Goal: Task Accomplishment & Management: Complete application form

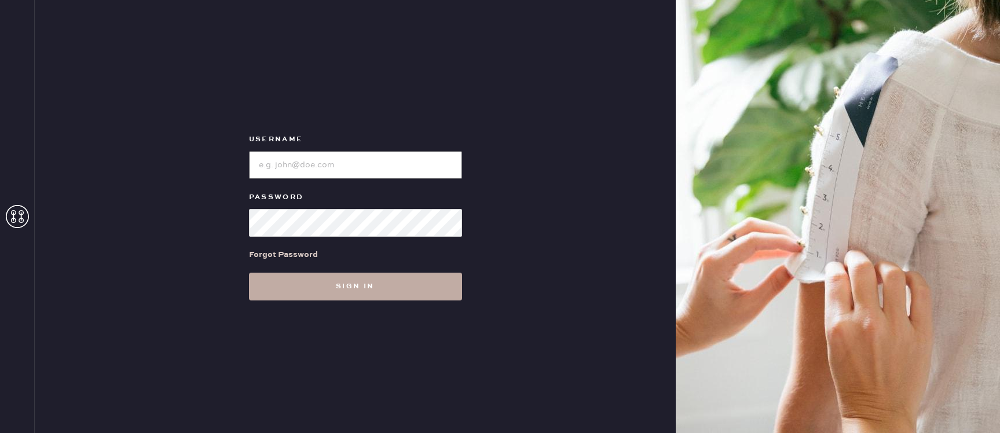
type input "reformationaventuramiami"
click at [272, 294] on button "Sign in" at bounding box center [355, 287] width 213 height 28
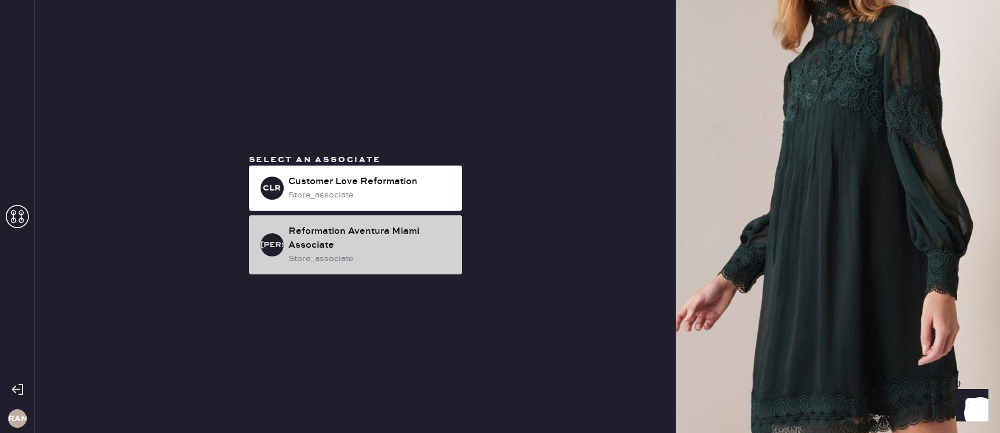
click at [404, 248] on div "Reformation Aventura Miami Associate" at bounding box center [370, 239] width 164 height 28
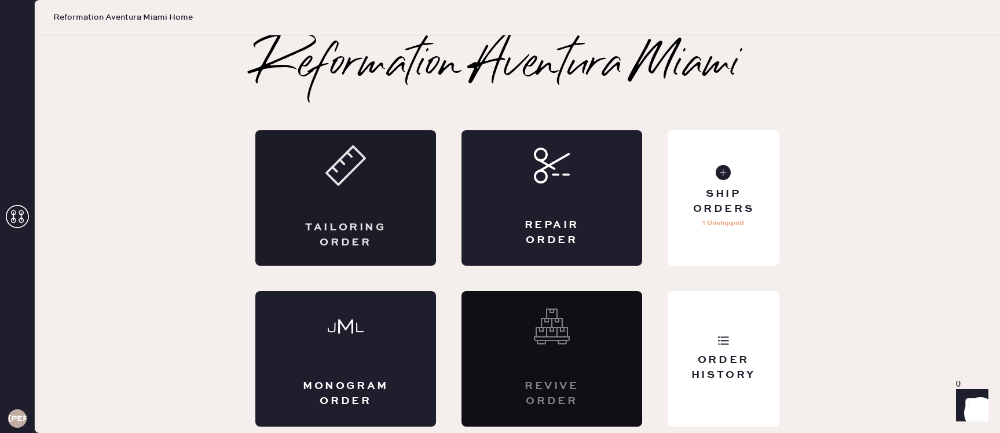
click at [360, 170] on icon at bounding box center [346, 165] width 41 height 41
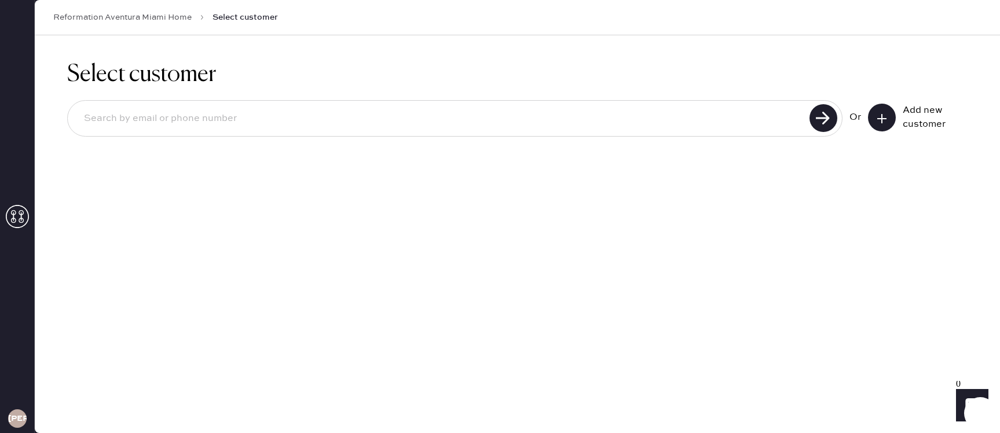
click at [848, 109] on button at bounding box center [882, 118] width 28 height 28
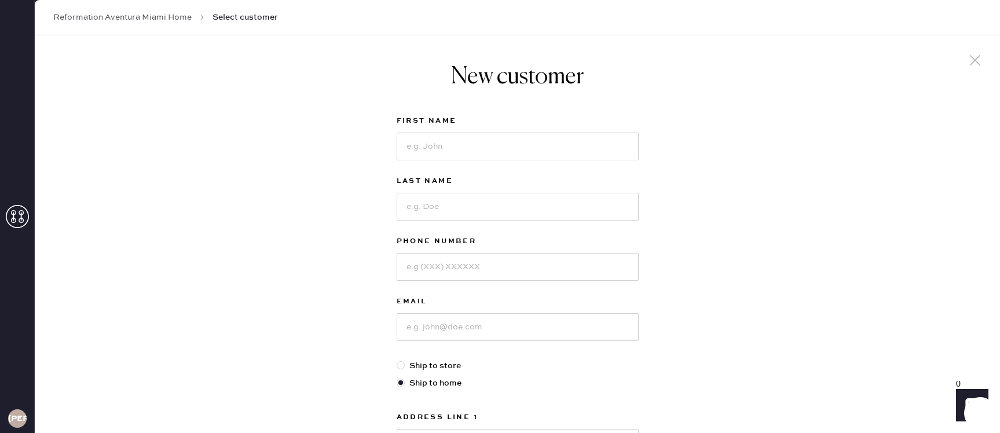
click at [462, 161] on div "First Name" at bounding box center [518, 144] width 242 height 60
click at [415, 146] on input at bounding box center [518, 147] width 242 height 28
type input "[PERSON_NAME]"
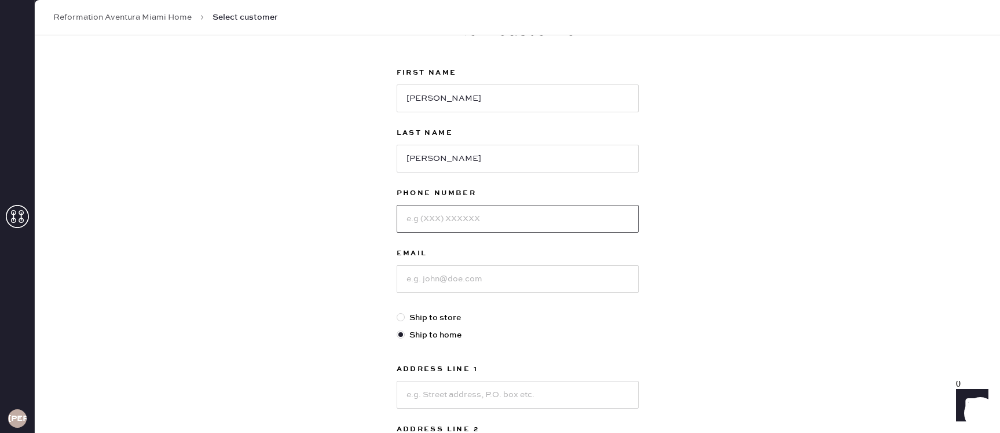
click at [502, 221] on input at bounding box center [518, 219] width 242 height 28
click at [422, 276] on input at bounding box center [518, 279] width 242 height 28
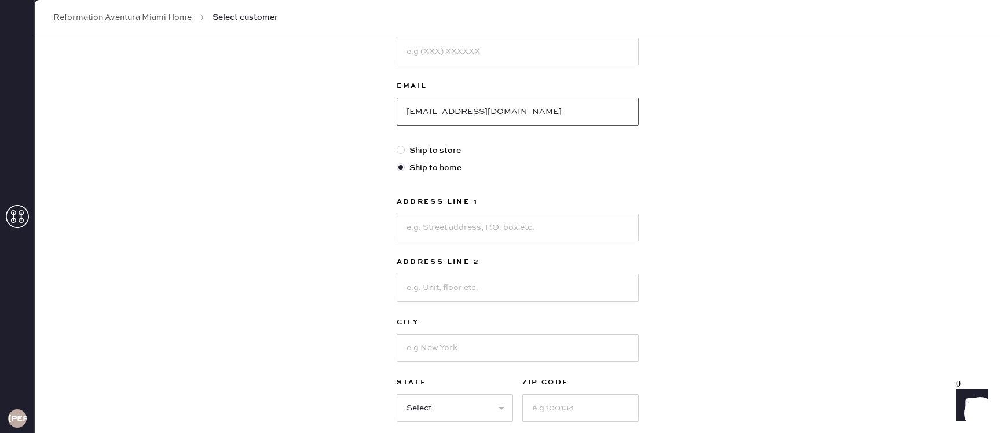
scroll to position [220, 0]
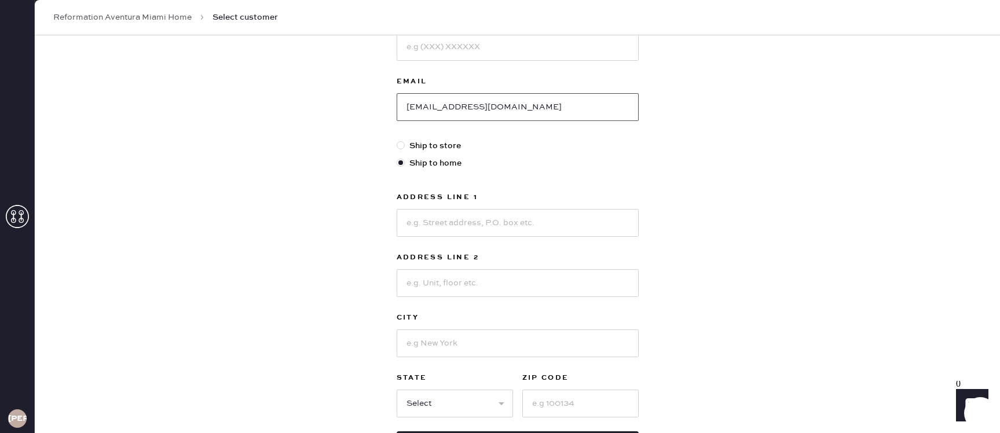
type input "[EMAIL_ADDRESS][DOMAIN_NAME]"
click at [508, 274] on input at bounding box center [518, 283] width 242 height 28
click at [499, 221] on input at bounding box center [518, 223] width 242 height 28
type input "[STREET_ADDRESS]"
click at [458, 338] on input at bounding box center [518, 344] width 242 height 28
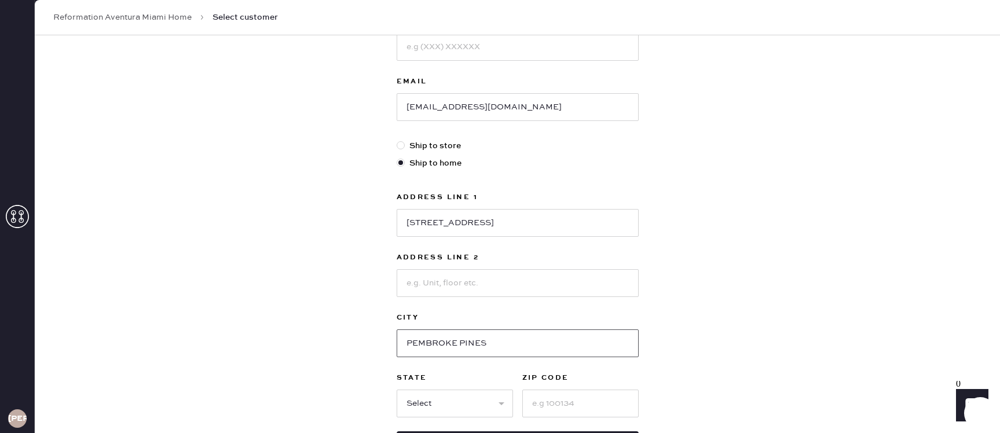
type input "PEMBROKE PINES"
click at [429, 400] on select "Select AK AL AR AZ CA CO CT DC DE FL GA HI IA ID IL IN KS KY LA MA MD ME MI MN …" at bounding box center [455, 404] width 116 height 28
select select "FL"
click at [548, 402] on input at bounding box center [580, 404] width 116 height 28
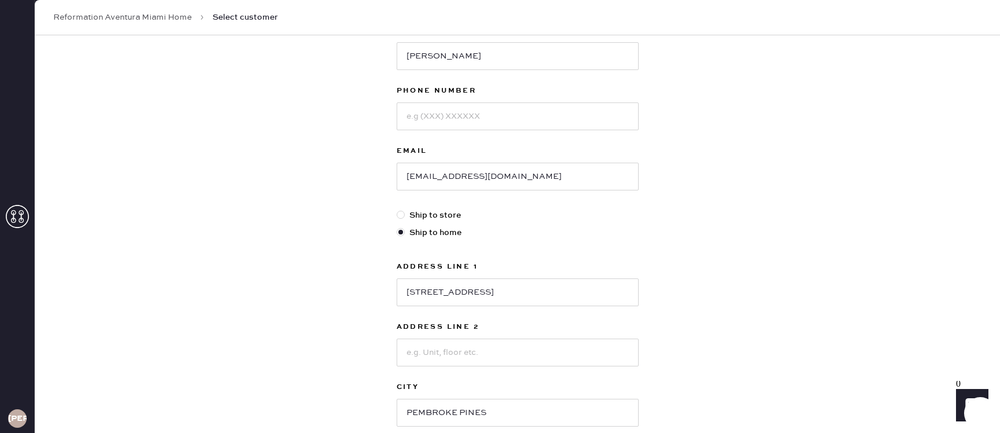
scroll to position [0, 0]
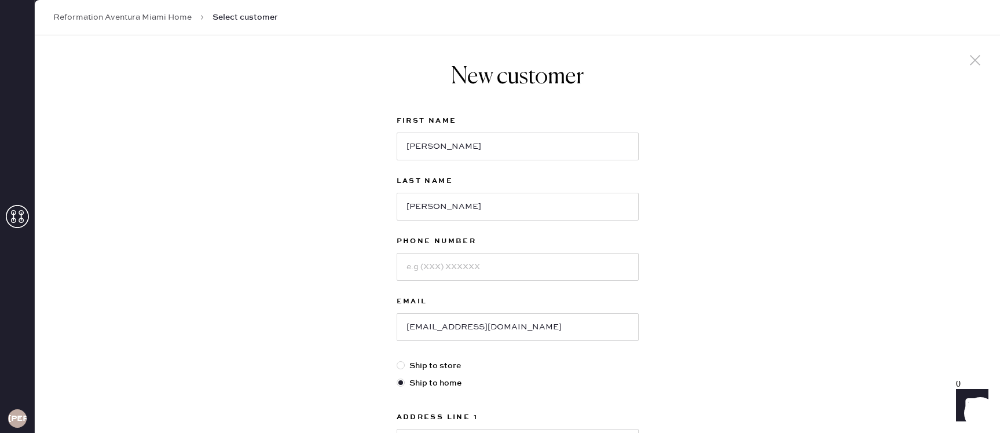
type input "33025"
click at [490, 275] on input at bounding box center [518, 267] width 242 height 28
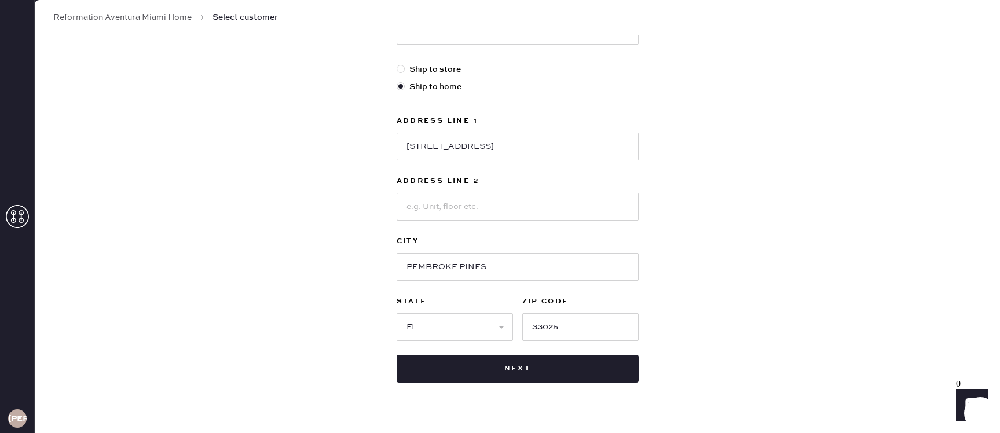
scroll to position [305, 0]
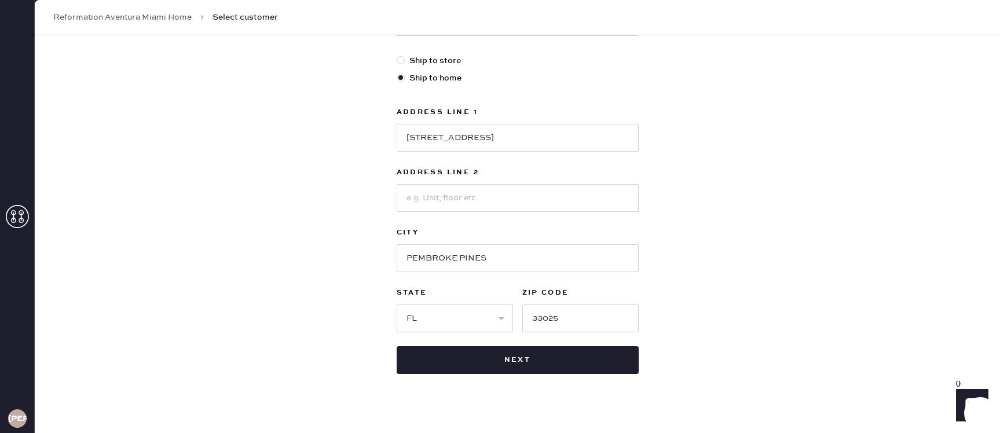
type input "6105642068"
drag, startPoint x: 402, startPoint y: 144, endPoint x: 553, endPoint y: 142, distance: 151.2
click at [553, 142] on input "[STREET_ADDRESS]" at bounding box center [518, 138] width 242 height 28
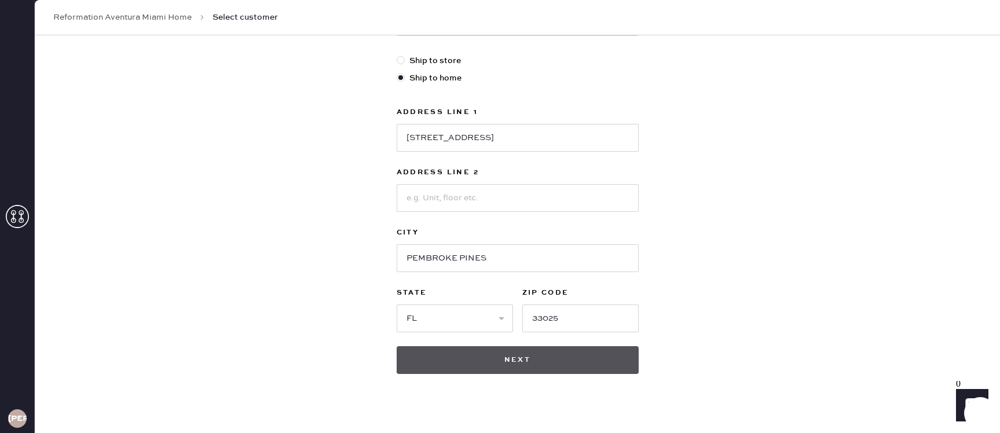
click at [555, 362] on button "Next" at bounding box center [518, 360] width 242 height 28
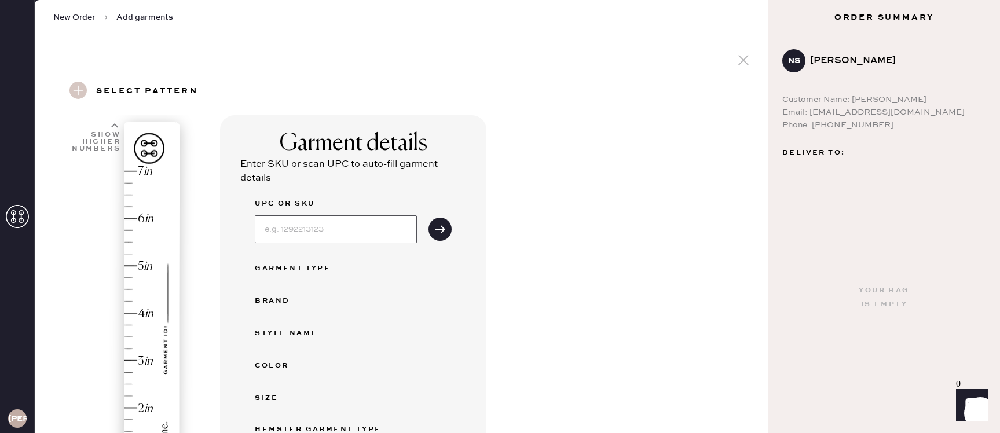
click at [341, 225] on input at bounding box center [336, 229] width 162 height 28
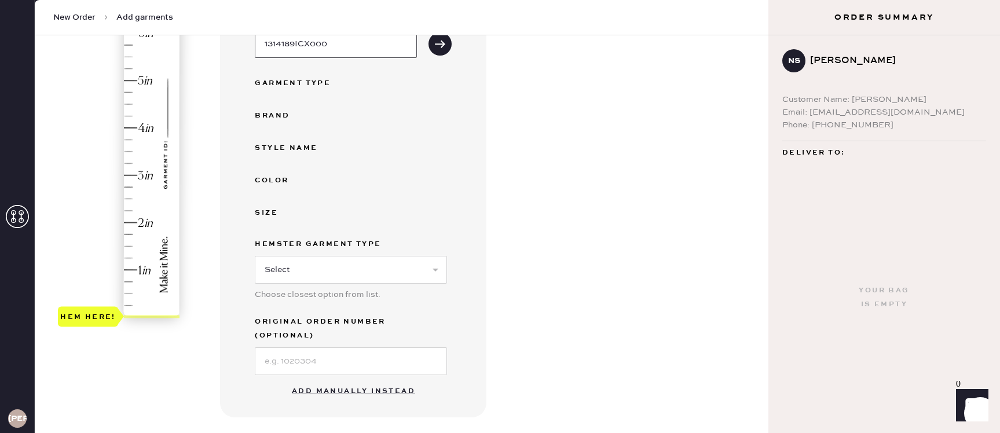
scroll to position [188, 0]
type input "1314189ICX000"
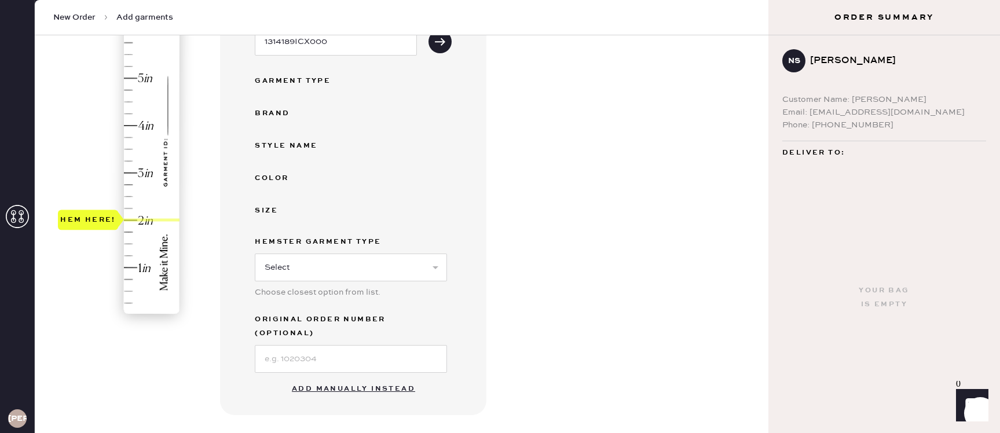
drag, startPoint x: 133, startPoint y: 311, endPoint x: 129, endPoint y: 221, distance: 89.9
click at [129, 221] on div "Hem here!" at bounding box center [119, 150] width 123 height 342
drag, startPoint x: 130, startPoint y: 221, endPoint x: 131, endPoint y: 173, distance: 48.1
click at [131, 173] on div "Hem here!" at bounding box center [119, 150] width 123 height 342
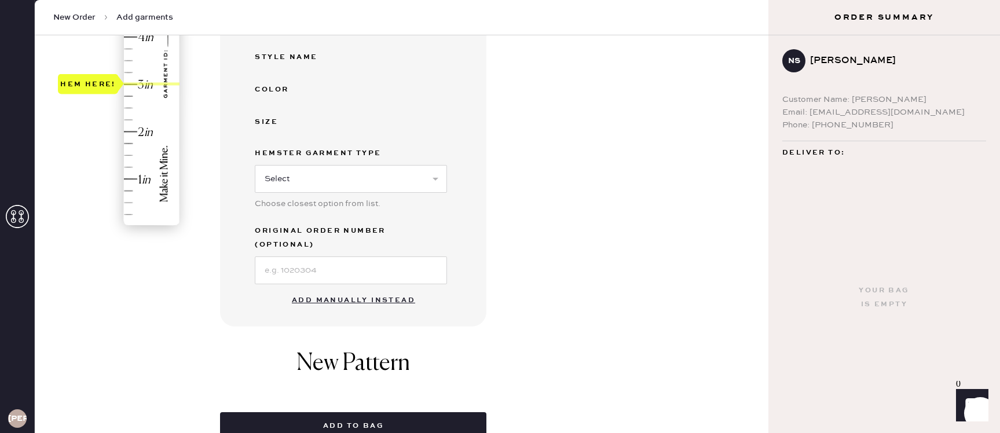
scroll to position [277, 0]
click at [353, 268] on input at bounding box center [351, 270] width 192 height 28
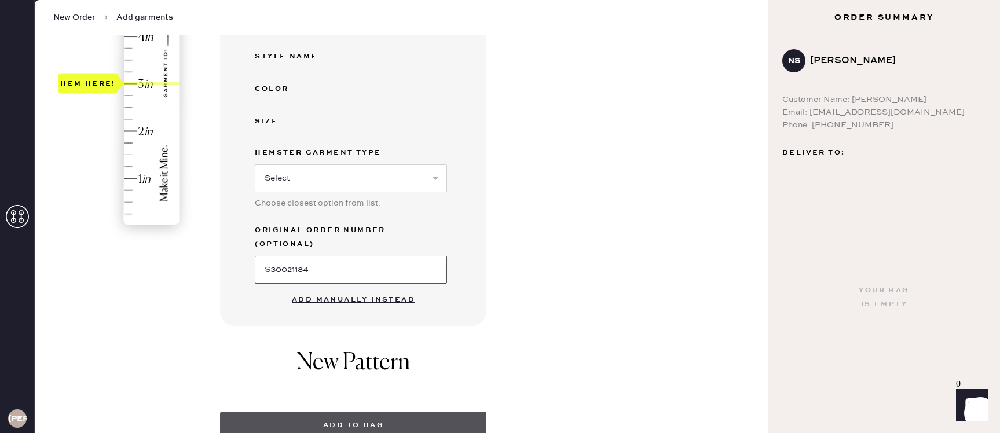
type input "S30021184"
click at [388, 412] on button "Add to bag" at bounding box center [353, 426] width 266 height 28
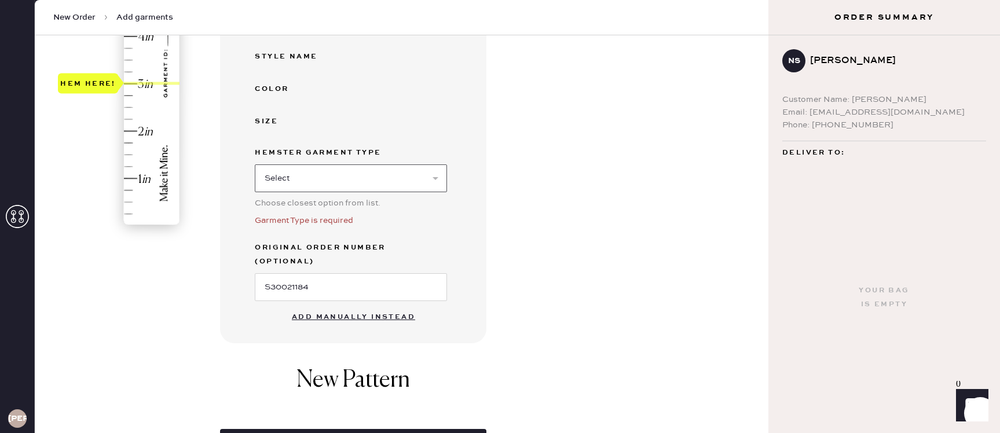
click at [339, 186] on select "Select Basic Skirt Jeans Leggings Pants Shorts Basic Sleeved Dress Basic Sleeve…" at bounding box center [351, 178] width 192 height 28
select select "6"
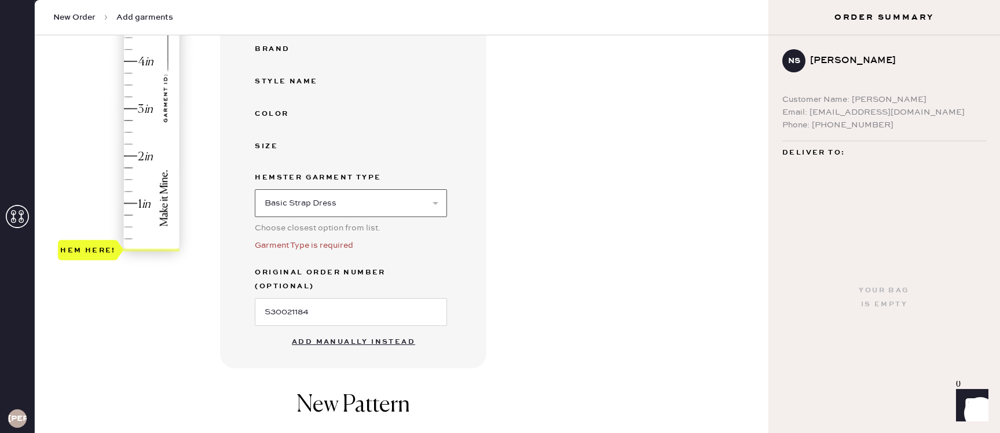
scroll to position [232, 0]
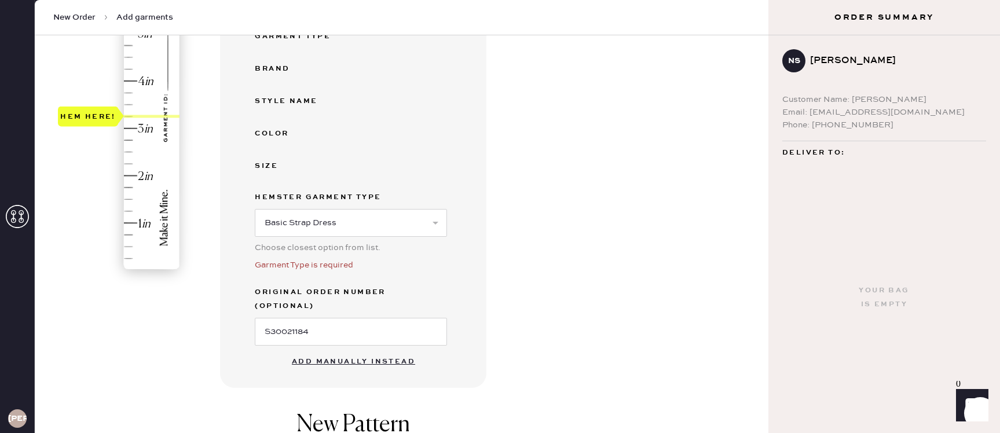
drag, startPoint x: 157, startPoint y: 259, endPoint x: 147, endPoint y: 121, distance: 138.2
click at [147, 121] on div "Hem here!" at bounding box center [119, 105] width 123 height 342
drag, startPoint x: 148, startPoint y: 118, endPoint x: 142, endPoint y: 134, distance: 17.2
click at [142, 135] on div "Hem here!" at bounding box center [119, 105] width 123 height 342
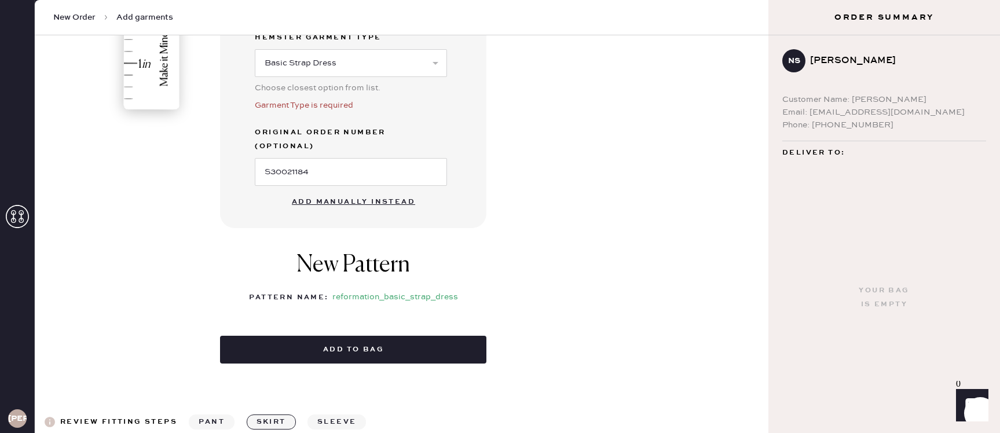
scroll to position [392, 0]
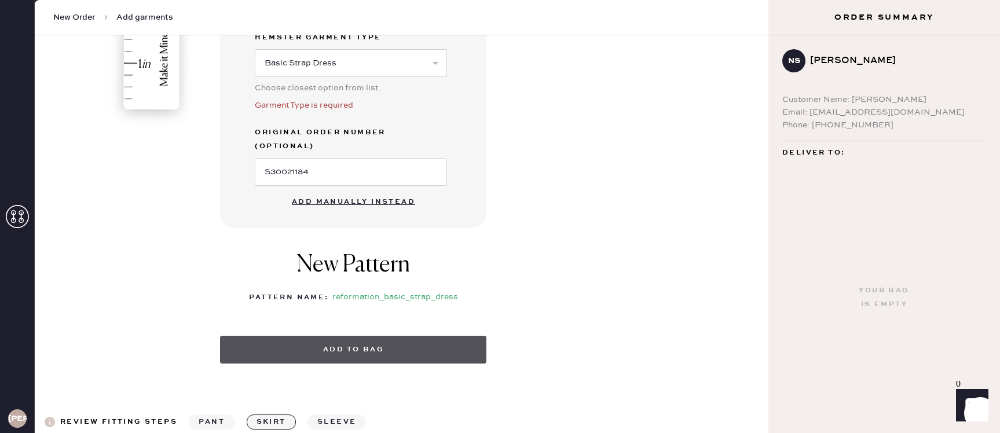
click at [321, 336] on button "Add to bag" at bounding box center [353, 350] width 266 height 28
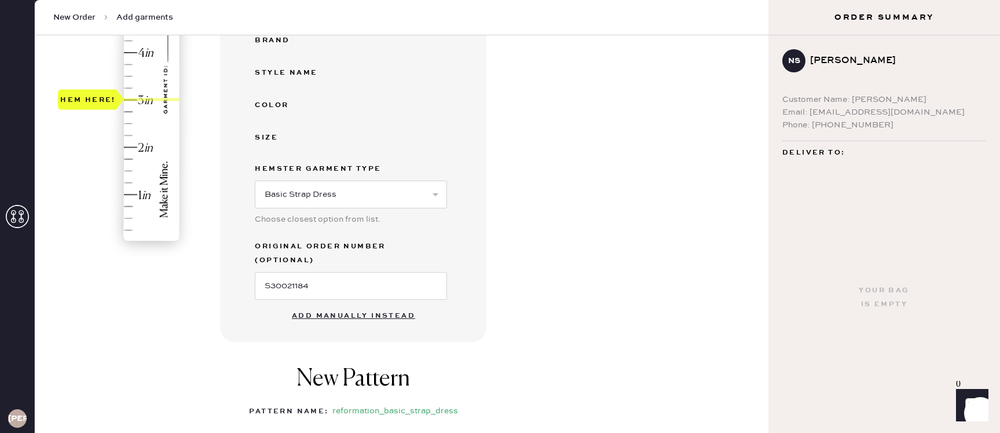
scroll to position [385, 0]
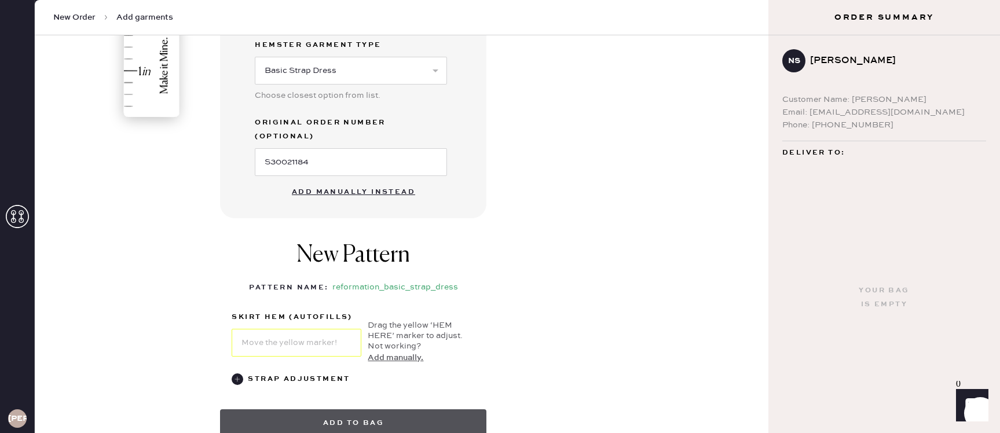
click at [348, 409] on button "Add to bag" at bounding box center [353, 423] width 266 height 28
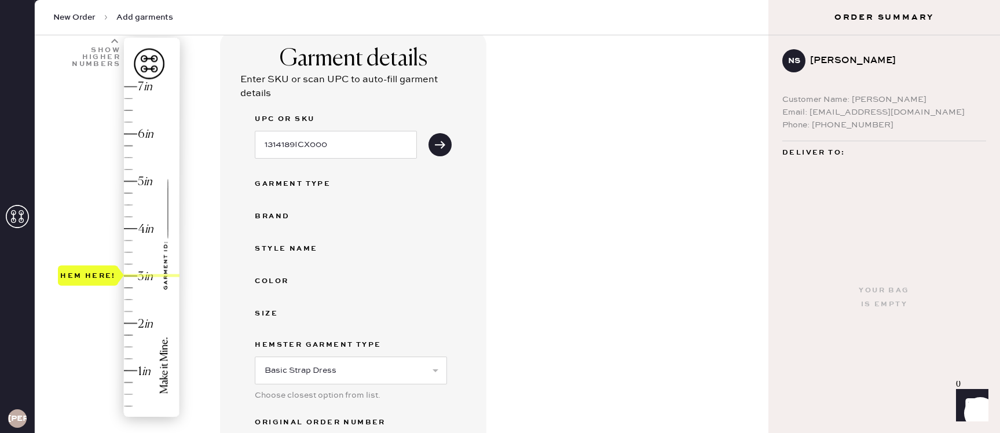
scroll to position [86, 0]
click at [297, 191] on div "UPC or SKU 1314189ICX000 Garment Type Brand Style name Color Size Hemster Garme…" at bounding box center [353, 293] width 197 height 364
click at [298, 180] on div "Garment Type" at bounding box center [301, 183] width 93 height 14
click at [335, 152] on input "1314189ICX000" at bounding box center [336, 144] width 162 height 28
click at [440, 144] on icon "submit" at bounding box center [440, 144] width 12 height 12
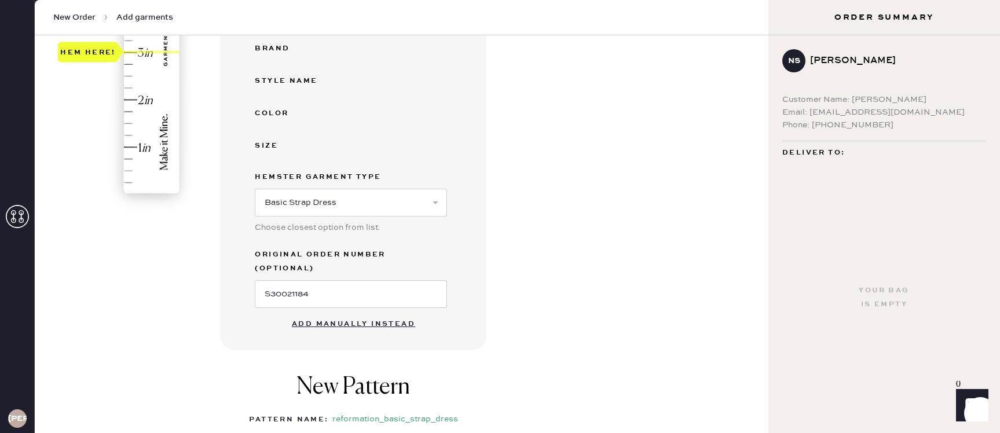
scroll to position [309, 0]
click at [319, 312] on button "Add manually instead" at bounding box center [353, 323] width 137 height 23
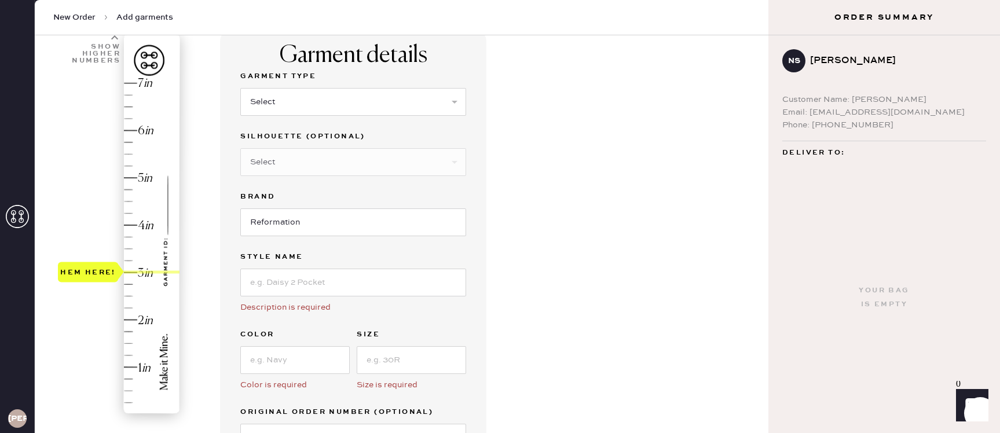
scroll to position [0, 0]
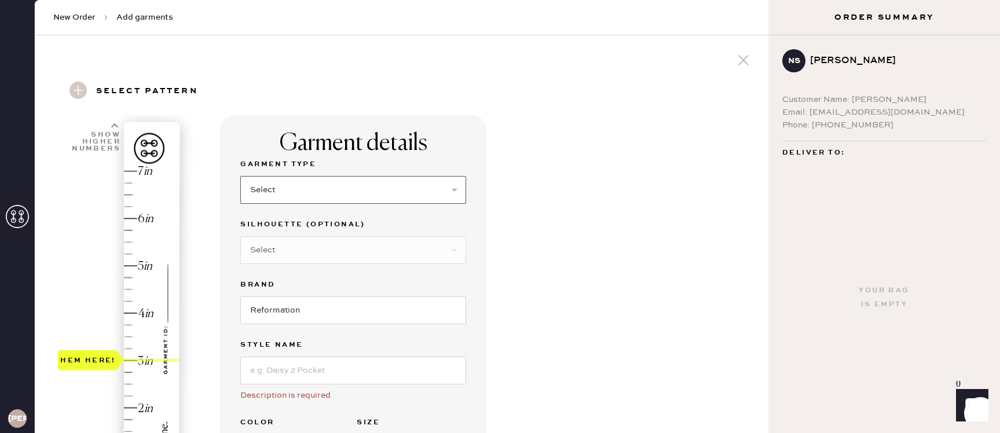
click at [291, 183] on select "Select Basic Skirt Jeans Leggings Pants Shorts Basic Sleeved Dress Basic Sleeve…" at bounding box center [353, 190] width 226 height 28
select select "6"
click at [308, 231] on div "Silhouette (optional)" at bounding box center [353, 226] width 226 height 16
click at [285, 249] on select "Select Maxi Dress Midi Dress Mini Dress Other" at bounding box center [353, 250] width 226 height 28
select select "39"
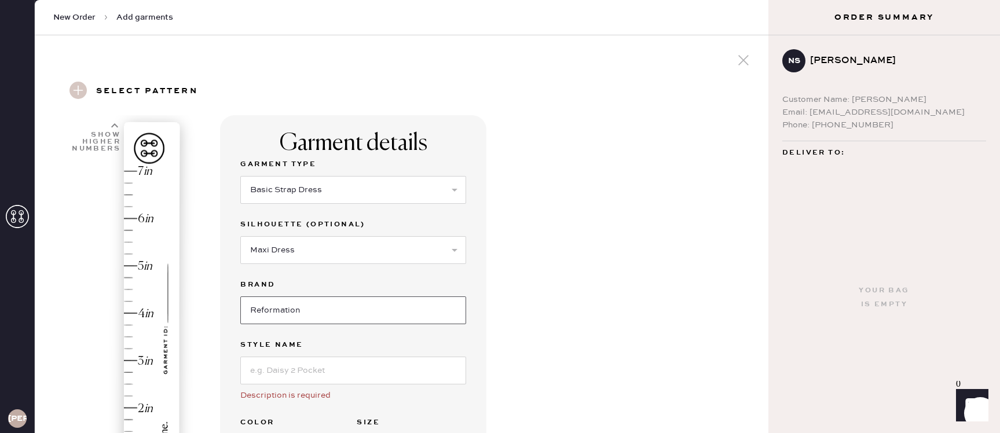
click at [270, 320] on input "Reformation" at bounding box center [353, 311] width 226 height 28
click at [286, 354] on div at bounding box center [353, 369] width 226 height 30
click at [274, 367] on input at bounding box center [353, 371] width 226 height 28
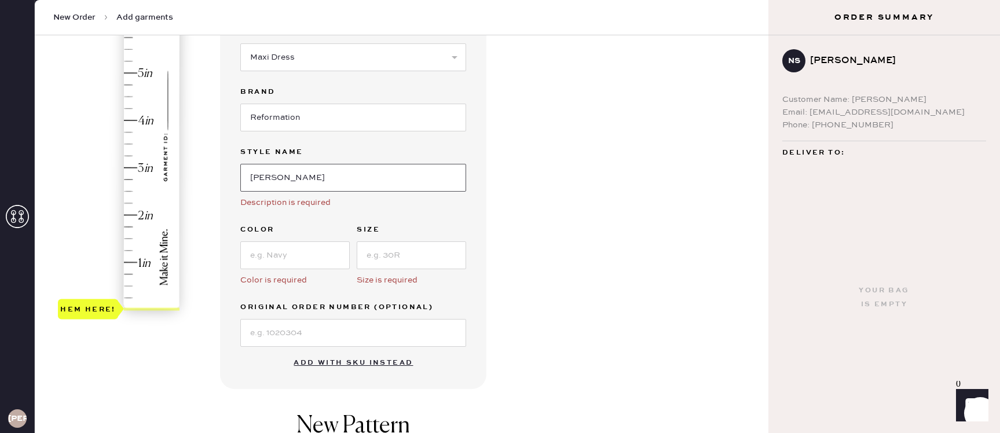
scroll to position [196, 0]
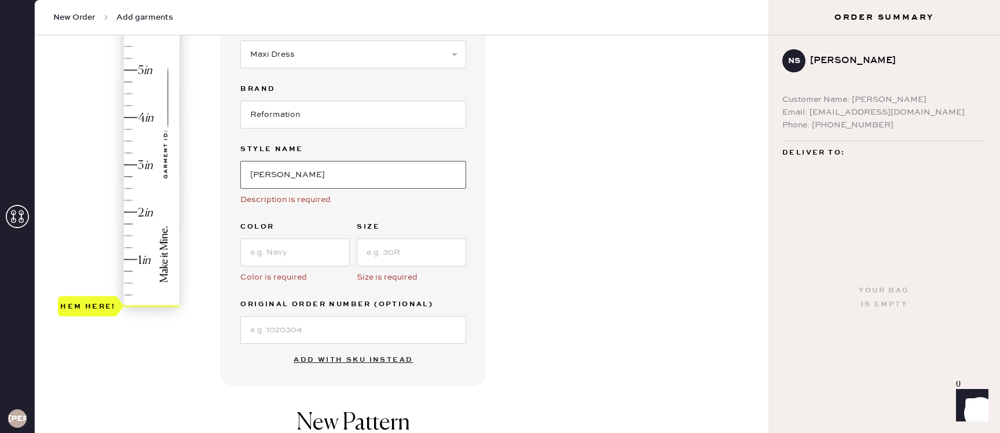
type input "FRANKIE DRESS"
click at [278, 250] on input at bounding box center [294, 253] width 109 height 28
type input "U"
type input "ICE"
click at [413, 246] on input at bounding box center [411, 253] width 109 height 28
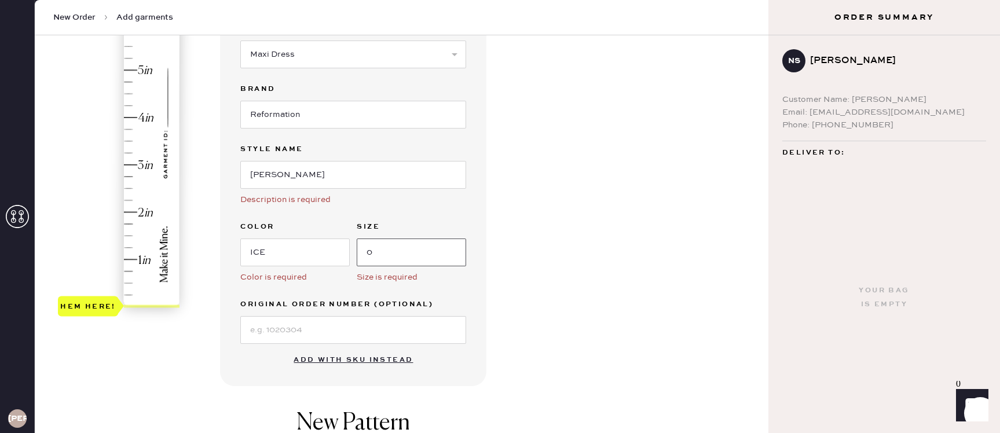
type input "0"
click at [296, 323] on input at bounding box center [353, 330] width 226 height 28
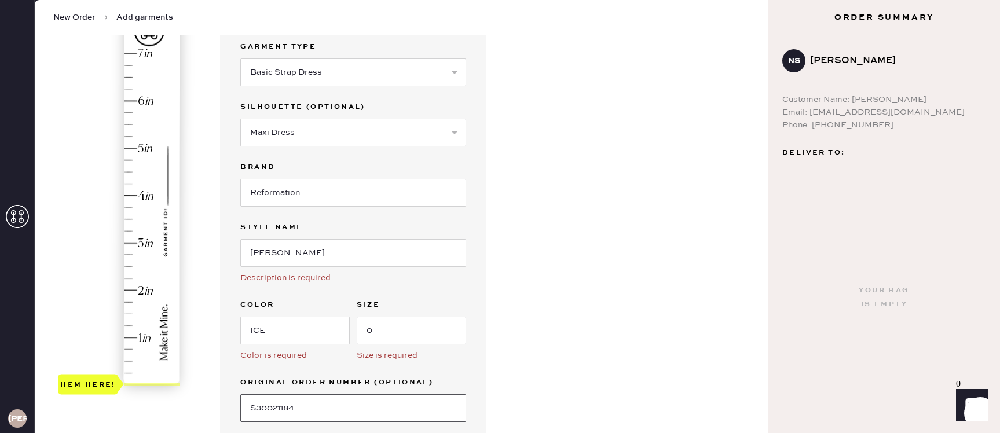
type input "S30021184"
drag, startPoint x: 148, startPoint y: 382, endPoint x: 146, endPoint y: 245, distance: 137.3
click at [146, 245] on div "Hem here!" at bounding box center [119, 220] width 123 height 342
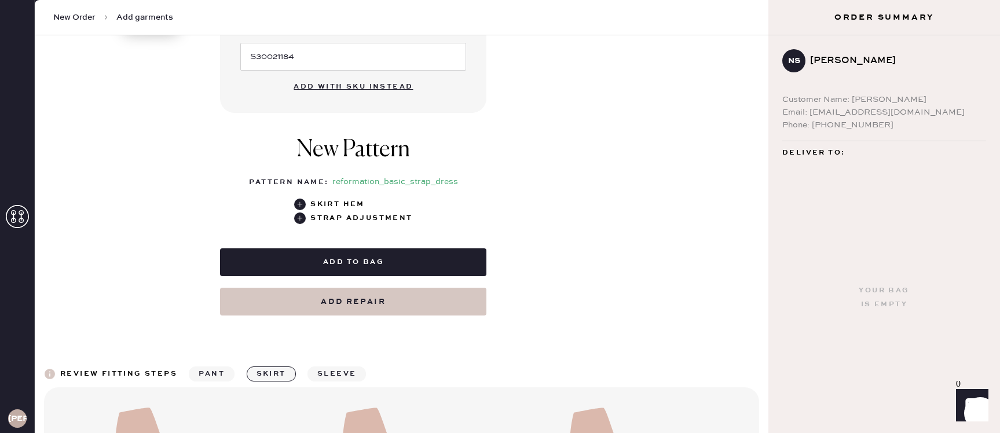
scroll to position [472, 0]
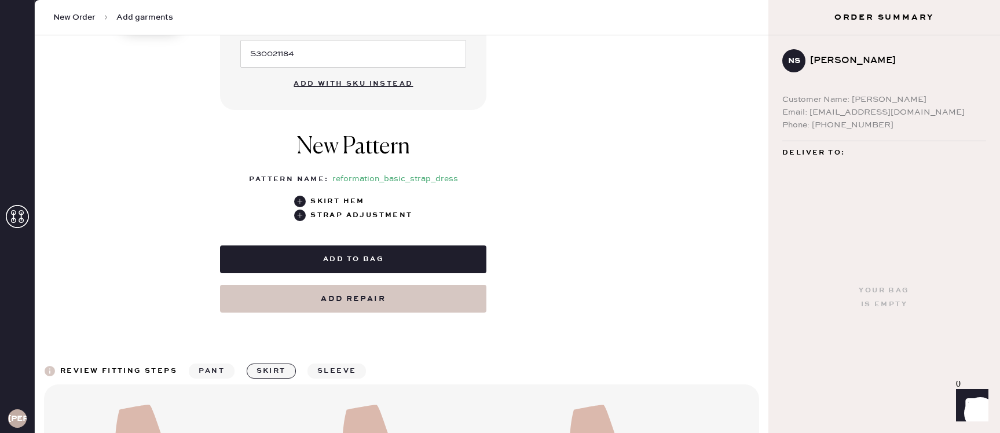
click at [366, 253] on button "Add to bag" at bounding box center [353, 260] width 266 height 28
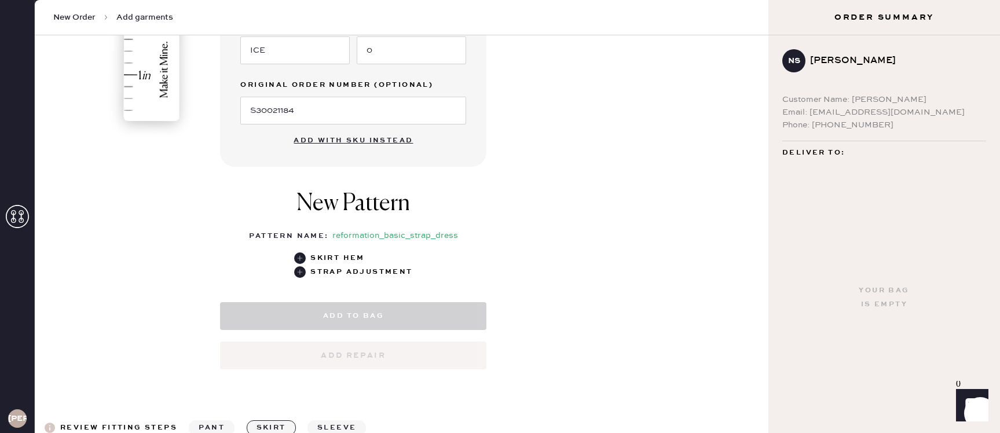
scroll to position [386, 0]
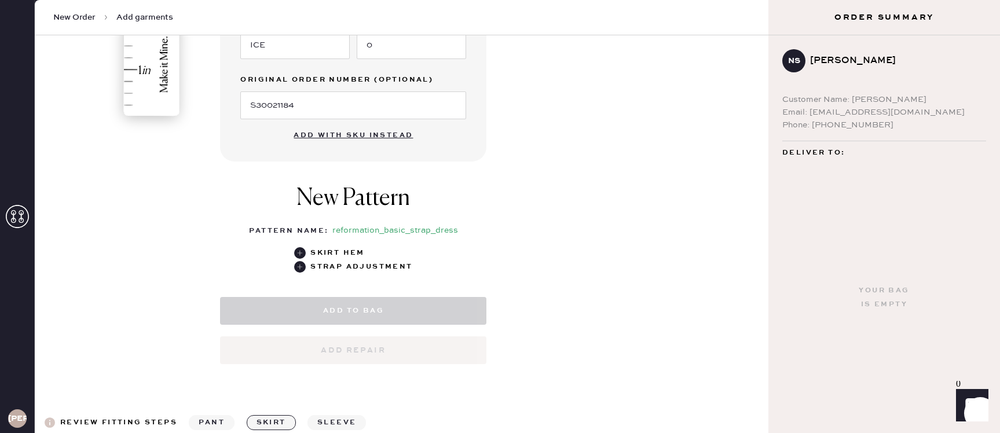
select select "6"
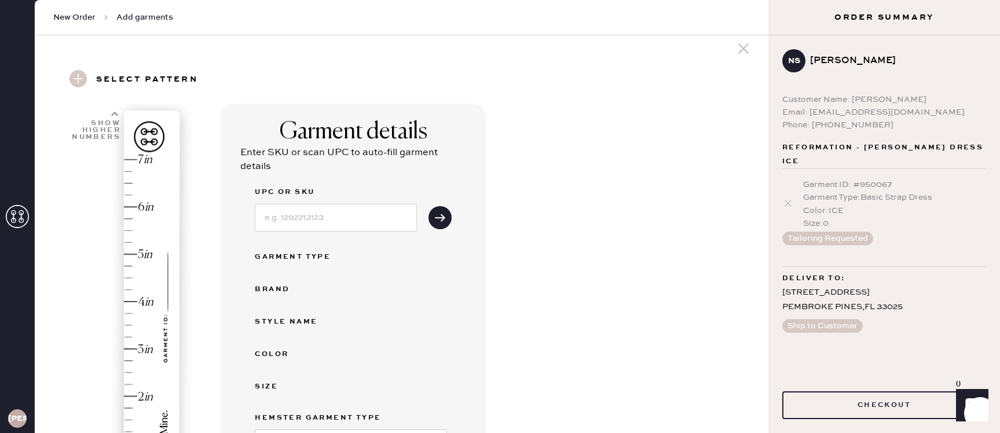
scroll to position [13, 0]
click at [302, 226] on input at bounding box center [336, 217] width 162 height 28
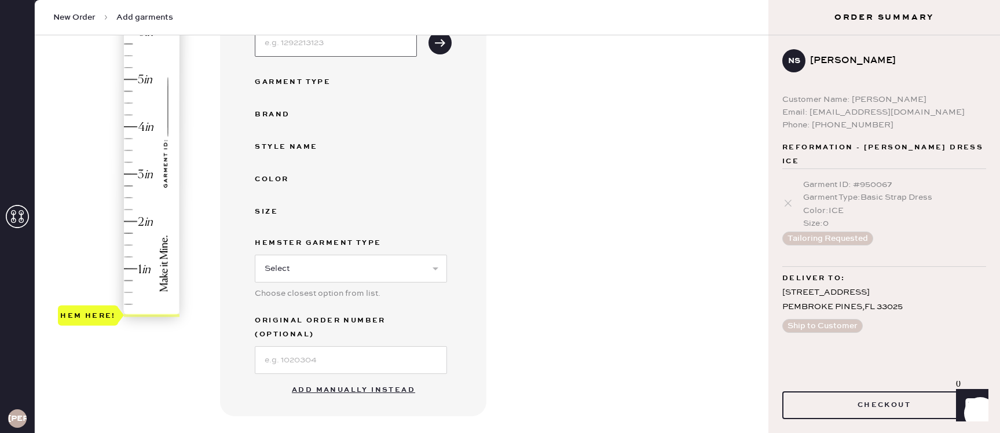
scroll to position [187, 0]
click at [312, 378] on button "Add manually instead" at bounding box center [353, 389] width 137 height 23
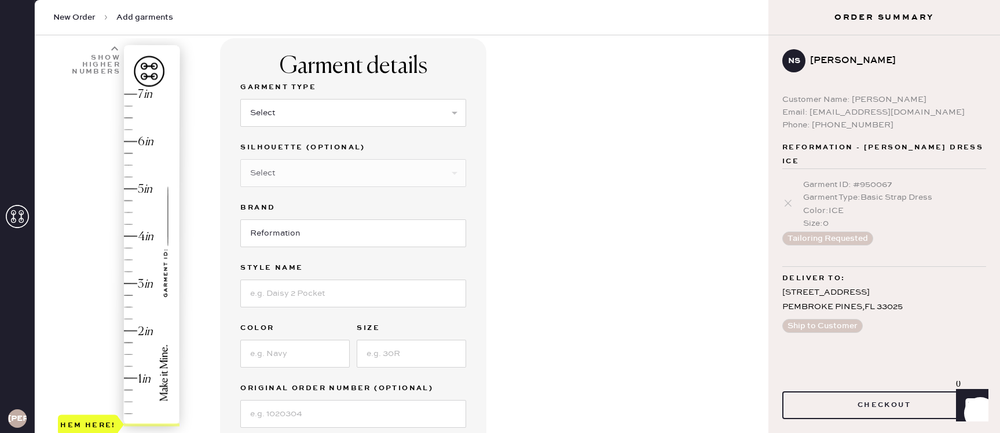
scroll to position [86, 0]
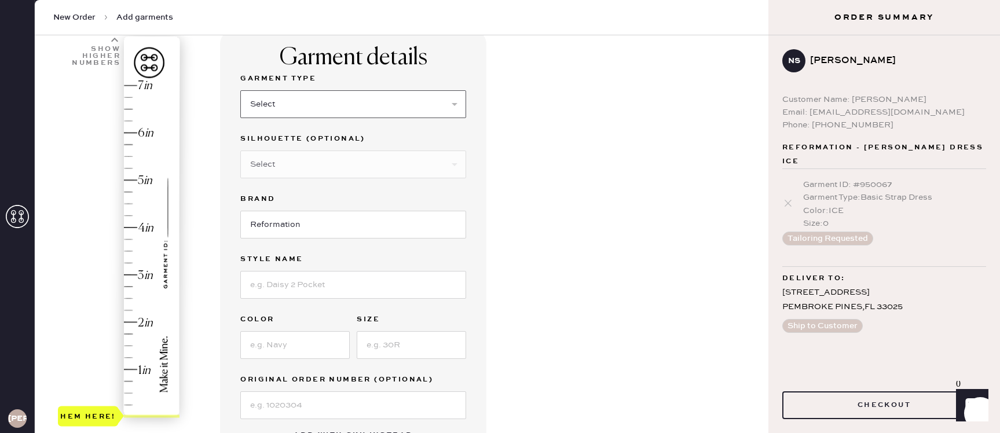
click at [309, 106] on select "Select Basic Skirt Jeans Leggings Pants Shorts Basic Sleeved Dress Basic Sleeve…" at bounding box center [353, 104] width 226 height 28
select select "6"
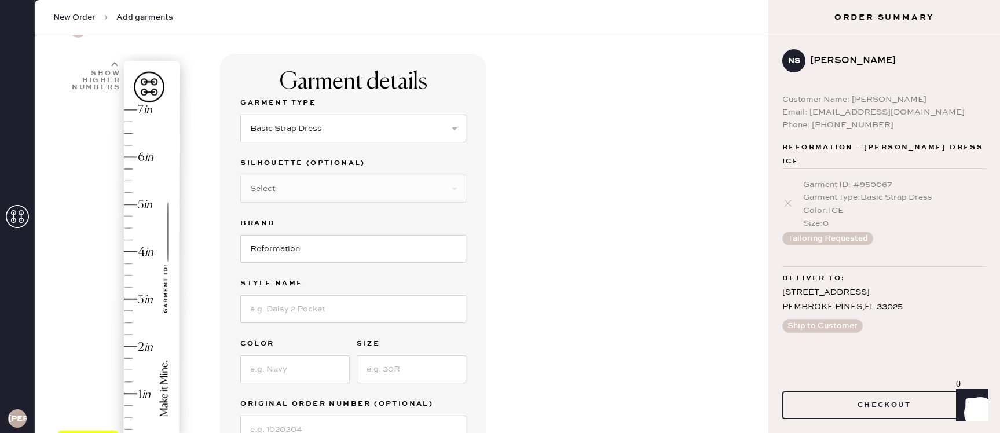
scroll to position [57, 0]
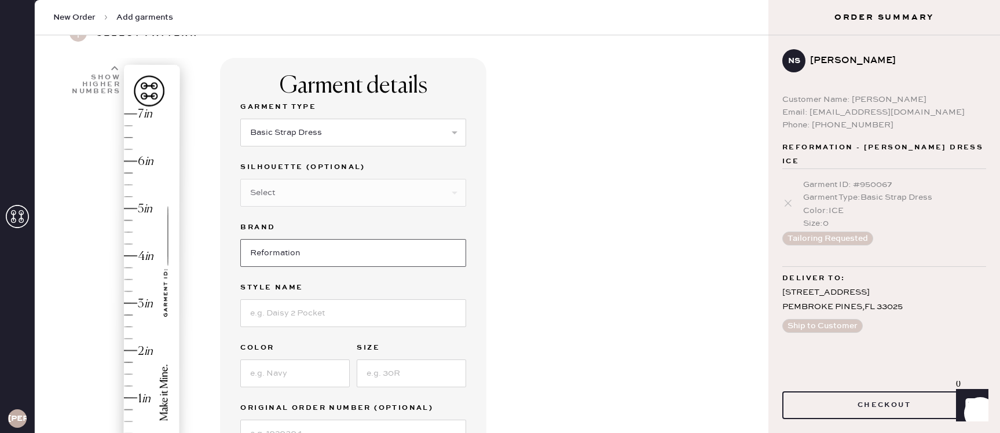
click at [321, 250] on input "Reformation" at bounding box center [353, 253] width 226 height 28
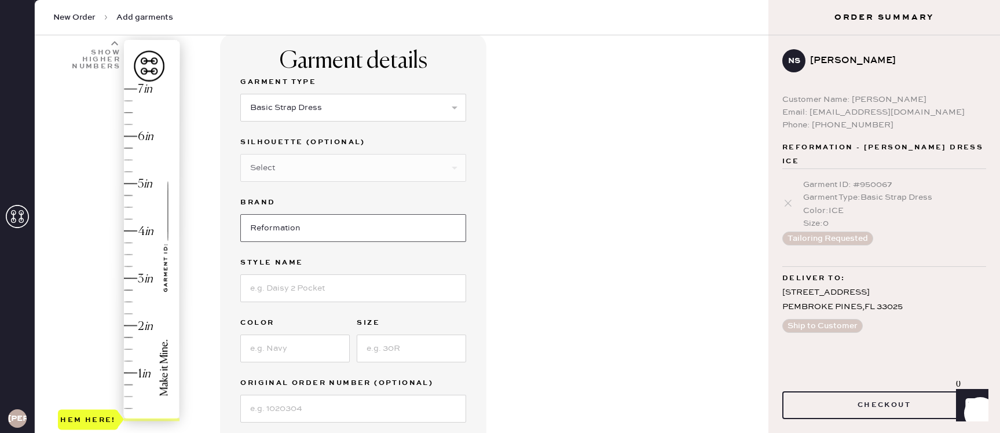
scroll to position [83, 0]
click at [292, 294] on input at bounding box center [353, 288] width 226 height 28
type input "PETITES [PERSON_NAME] SILK DRESS"
click at [255, 346] on input at bounding box center [294, 348] width 109 height 28
click at [290, 351] on input "NAVU" at bounding box center [294, 348] width 109 height 28
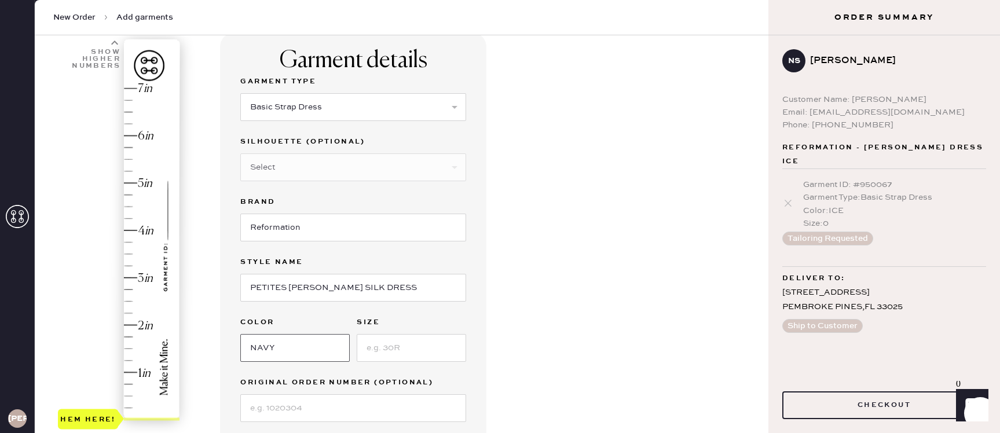
type input "NAVY"
type input "SP"
click at [335, 407] on input at bounding box center [353, 408] width 226 height 28
type input "S30676236"
drag, startPoint x: 156, startPoint y: 412, endPoint x: 153, endPoint y: 243, distance: 168.6
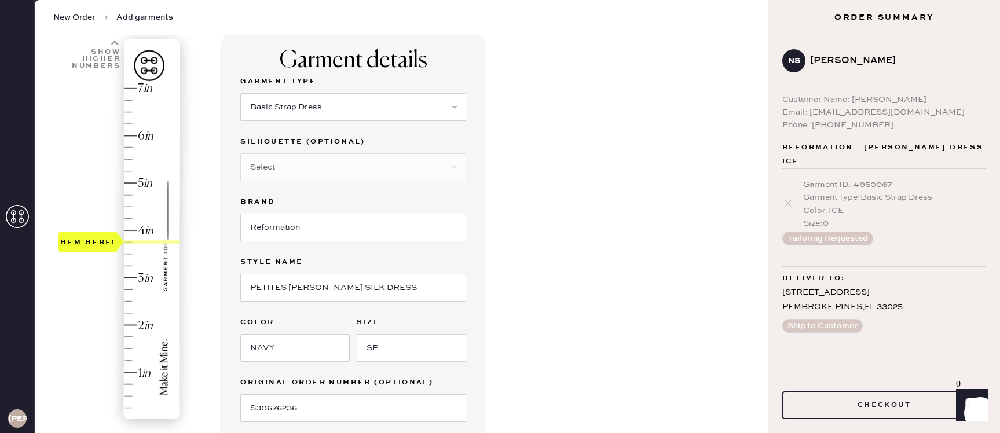
click at [153, 243] on div "Hem here!" at bounding box center [119, 254] width 123 height 342
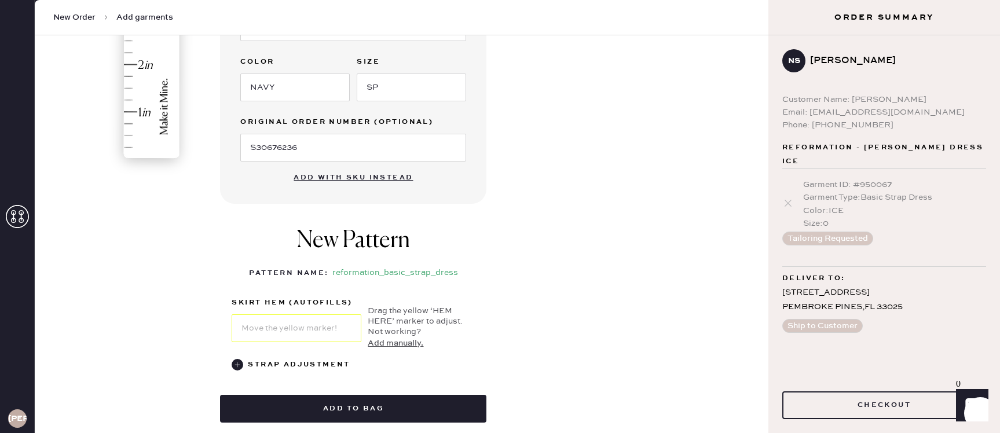
scroll to position [345, 0]
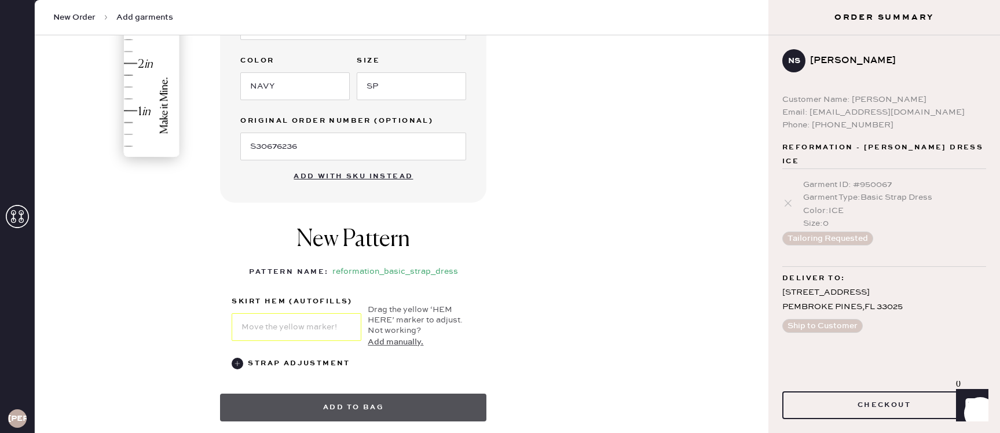
click at [405, 405] on button "Add to bag" at bounding box center [353, 408] width 266 height 28
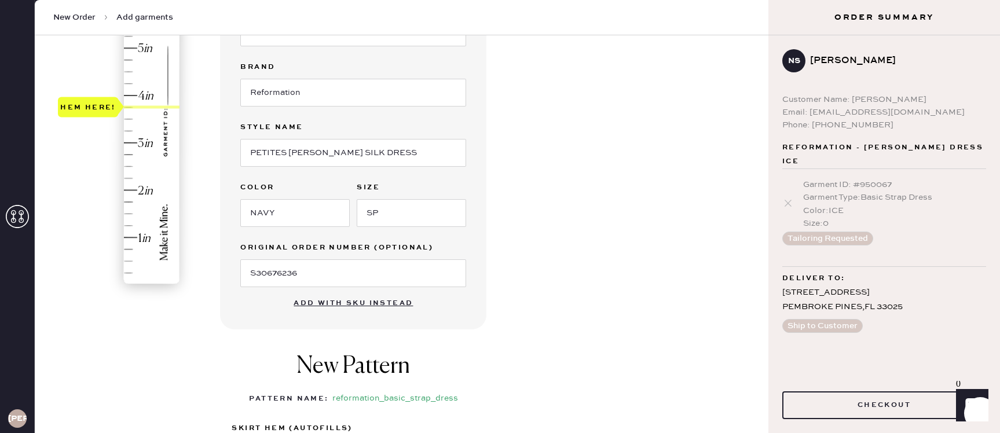
scroll to position [218, 0]
type input "3.75"
click at [130, 103] on div "Hem here!" at bounding box center [119, 119] width 123 height 342
click at [128, 111] on div "Hem here!" at bounding box center [119, 119] width 123 height 342
click at [87, 106] on div "Hem here!" at bounding box center [88, 107] width 56 height 14
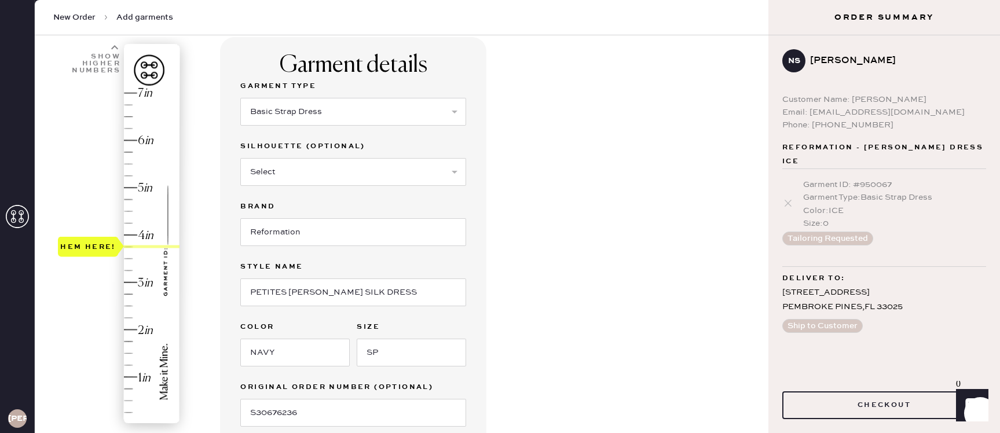
scroll to position [92, 0]
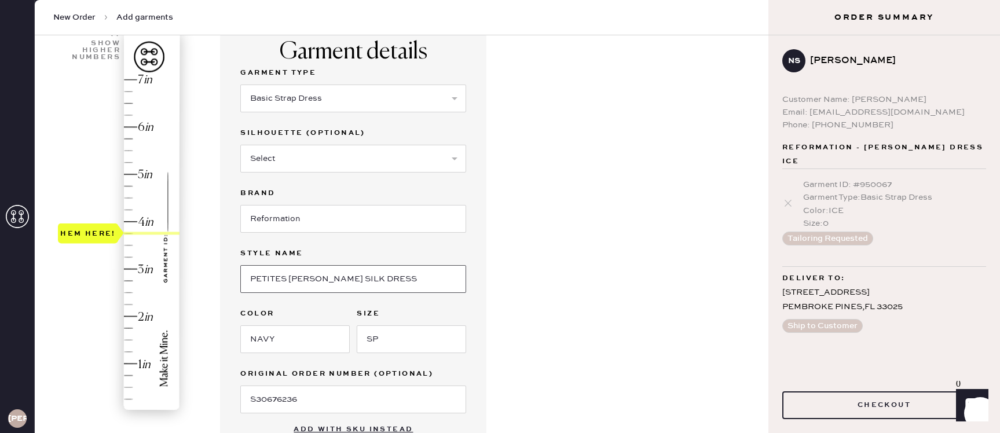
click at [365, 287] on input "PETITES [PERSON_NAME] SILK DRESS" at bounding box center [353, 279] width 226 height 28
click at [306, 341] on input "NAVY" at bounding box center [294, 340] width 109 height 28
click at [387, 348] on input "SP" at bounding box center [411, 340] width 109 height 28
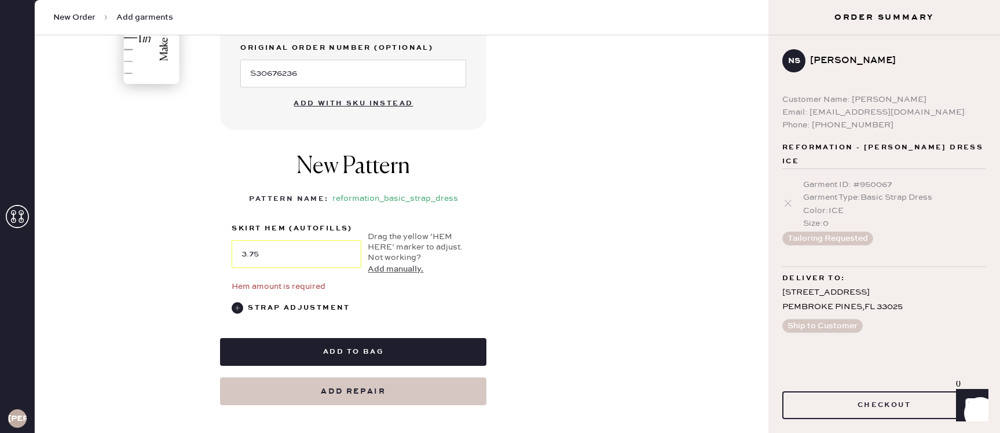
scroll to position [419, 0]
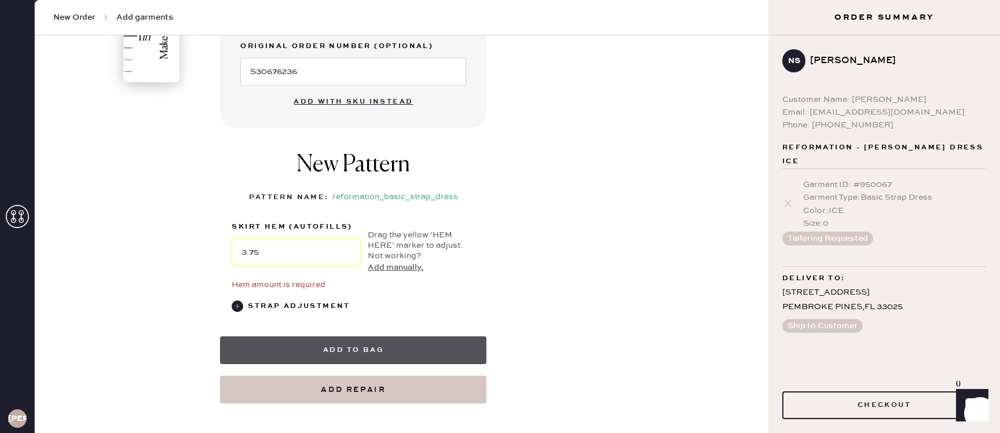
click at [320, 357] on button "Add to bag" at bounding box center [353, 351] width 266 height 28
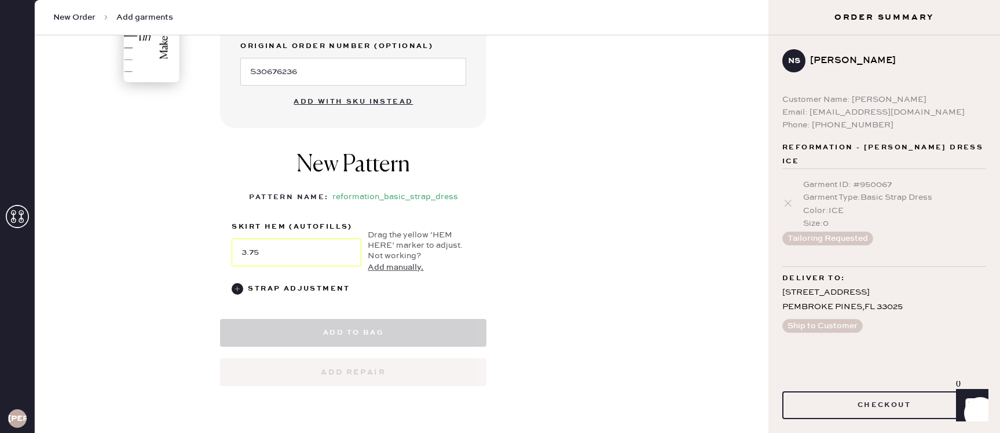
select select "6"
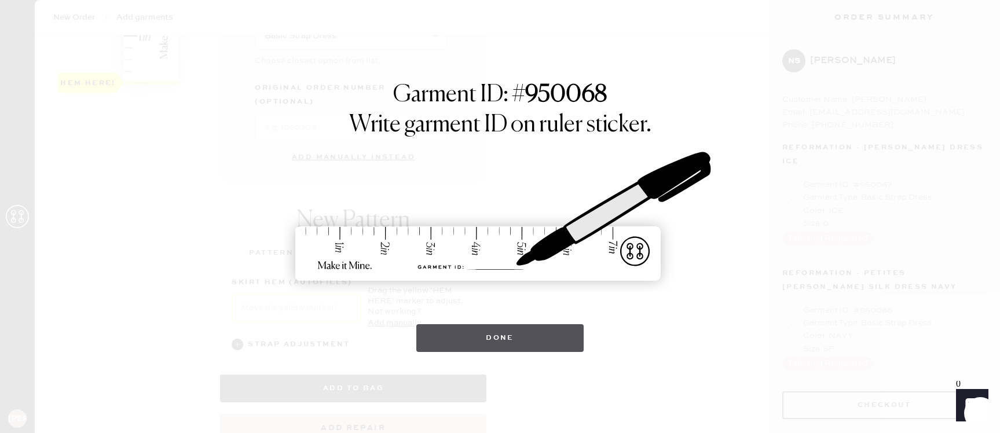
click at [507, 330] on button "Done" at bounding box center [499, 338] width 167 height 28
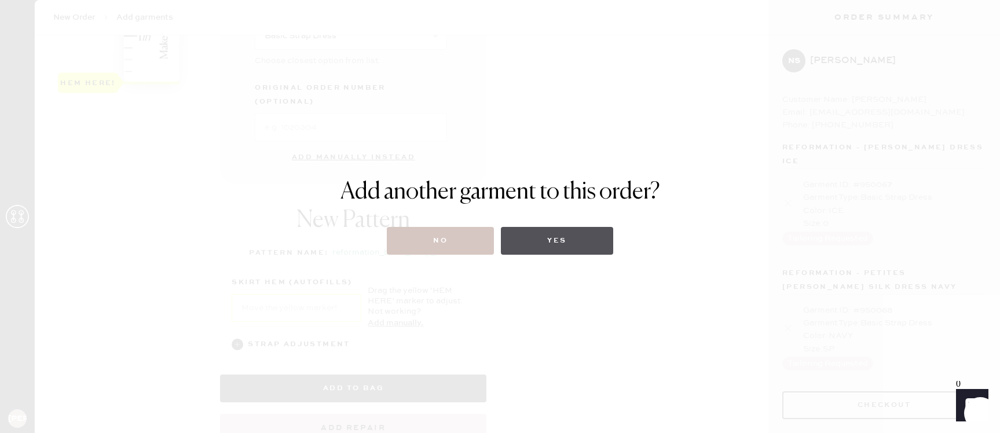
click at [553, 253] on button "Yes" at bounding box center [557, 241] width 112 height 28
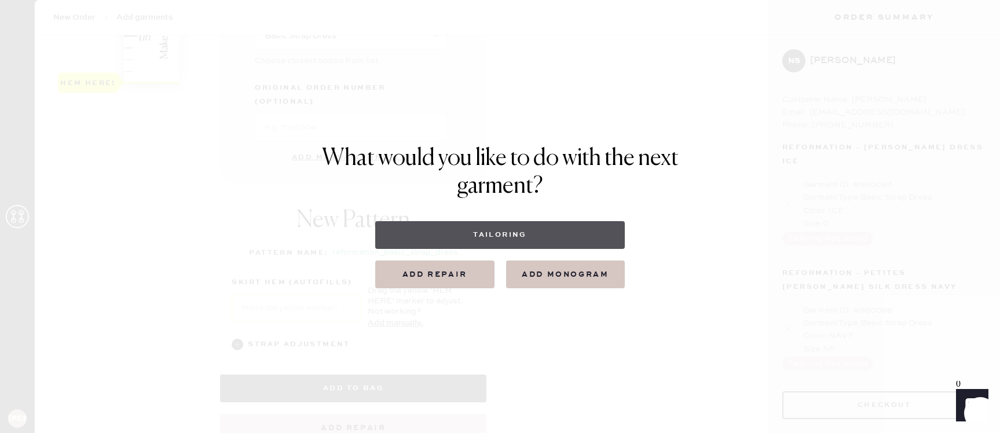
click at [526, 233] on button "Tailoring" at bounding box center [500, 235] width 250 height 28
select select
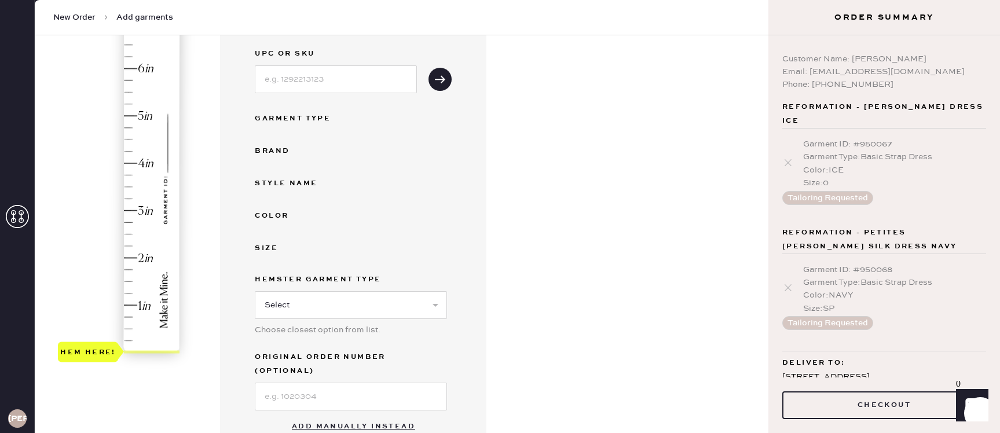
scroll to position [151, 0]
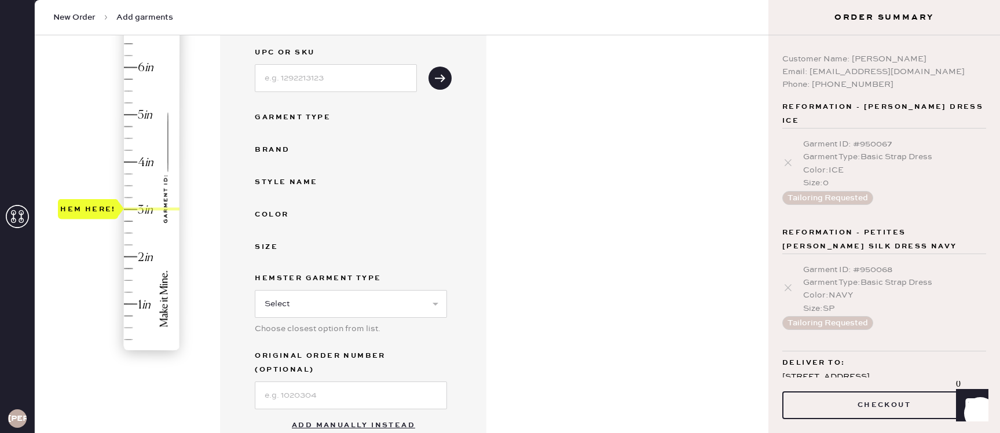
drag, startPoint x: 168, startPoint y: 345, endPoint x: 165, endPoint y: 208, distance: 137.3
click at [165, 208] on div "Hem here!" at bounding box center [119, 186] width 123 height 342
click at [323, 74] on input at bounding box center [336, 78] width 162 height 28
click at [337, 414] on button "Add manually instead" at bounding box center [353, 425] width 137 height 23
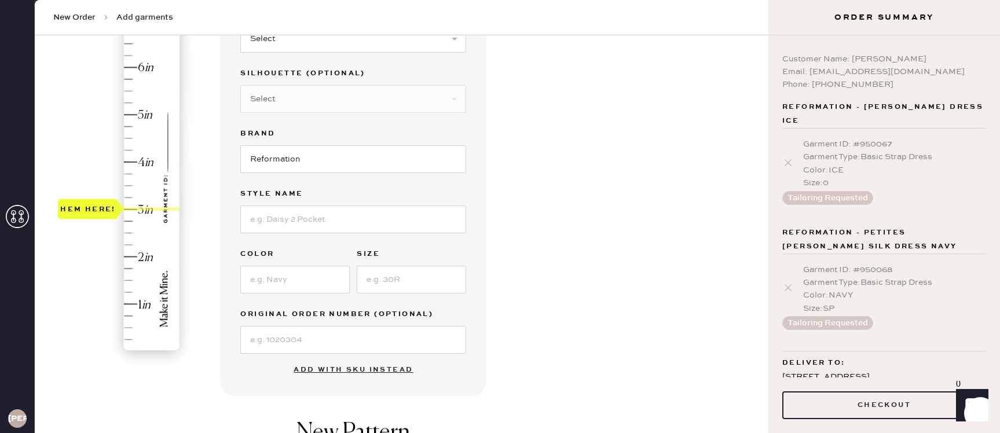
scroll to position [0, 0]
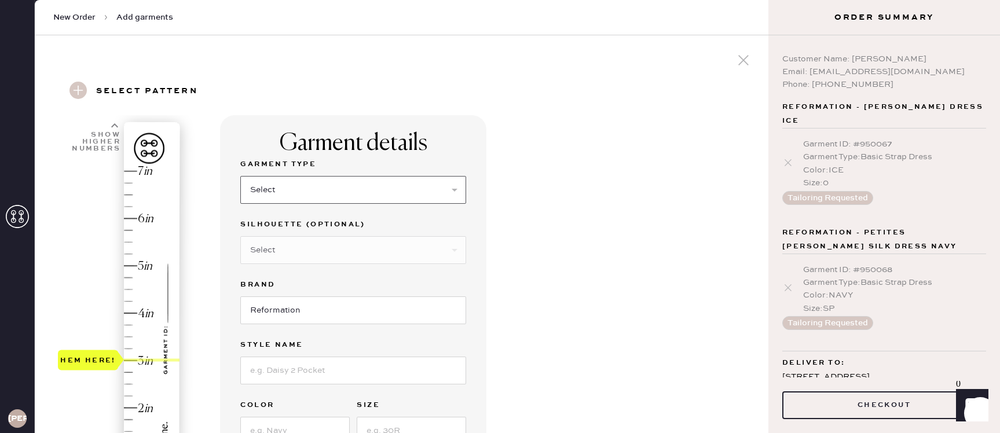
click at [286, 192] on select "Select Basic Skirt Jeans Leggings Pants Shorts Basic Sleeved Dress Basic Sleeve…" at bounding box center [353, 190] width 226 height 28
select select "7"
click at [304, 247] on select "Select Maxi Dress Midi Dress Mini Dress Other" at bounding box center [353, 250] width 226 height 28
select select "33"
click at [287, 315] on input "Reformation" at bounding box center [353, 311] width 226 height 28
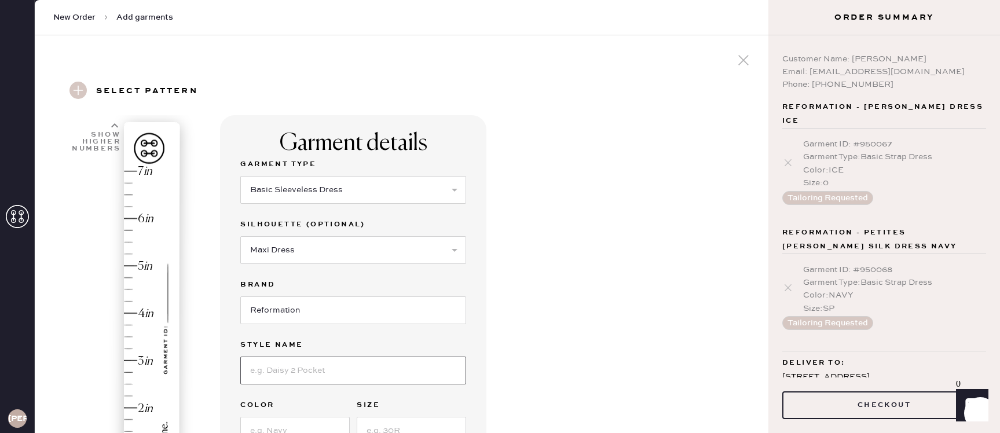
click at [294, 374] on input at bounding box center [353, 371] width 226 height 28
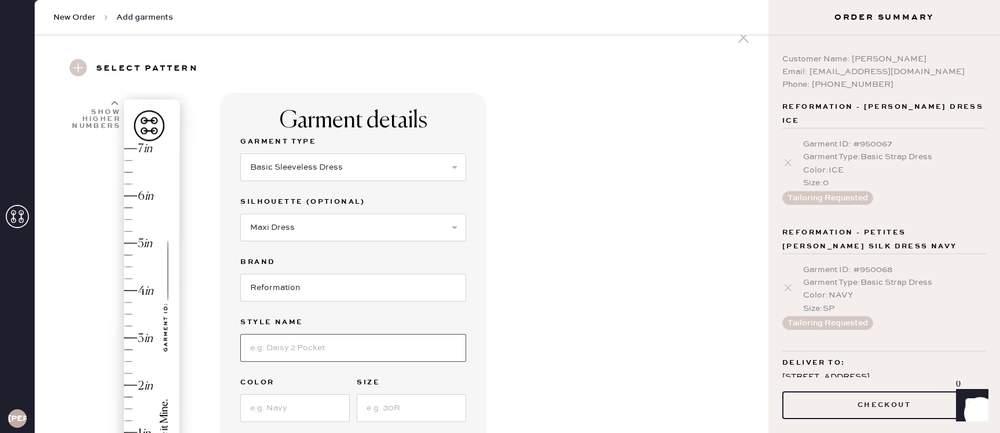
scroll to position [27, 0]
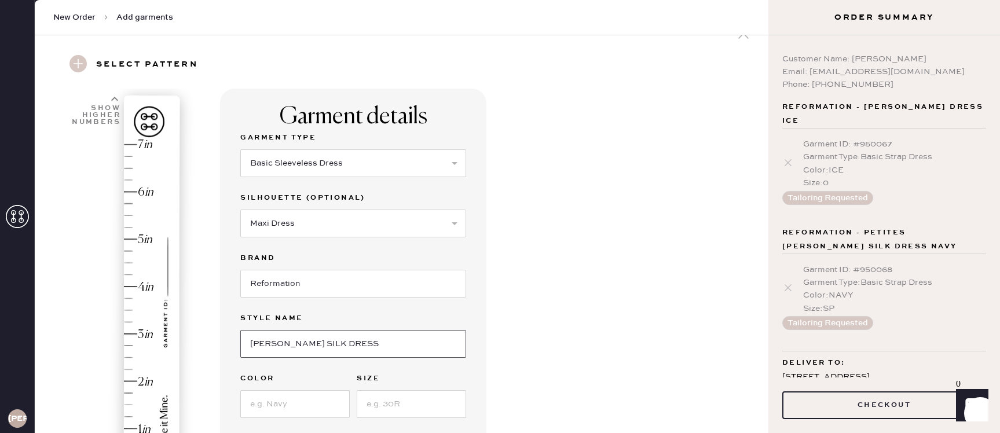
type input "[PERSON_NAME] SILK DRESS"
click at [269, 410] on input at bounding box center [294, 404] width 109 height 28
click at [419, 401] on input at bounding box center [411, 404] width 109 height 28
click at [273, 408] on input "XS" at bounding box center [294, 404] width 109 height 28
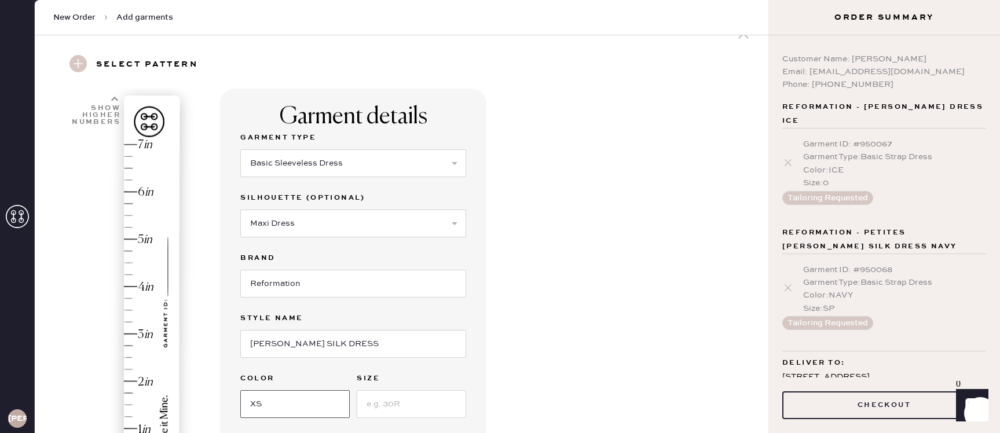
click at [273, 408] on input "XS" at bounding box center [294, 404] width 109 height 28
type input "CORNFLOWER"
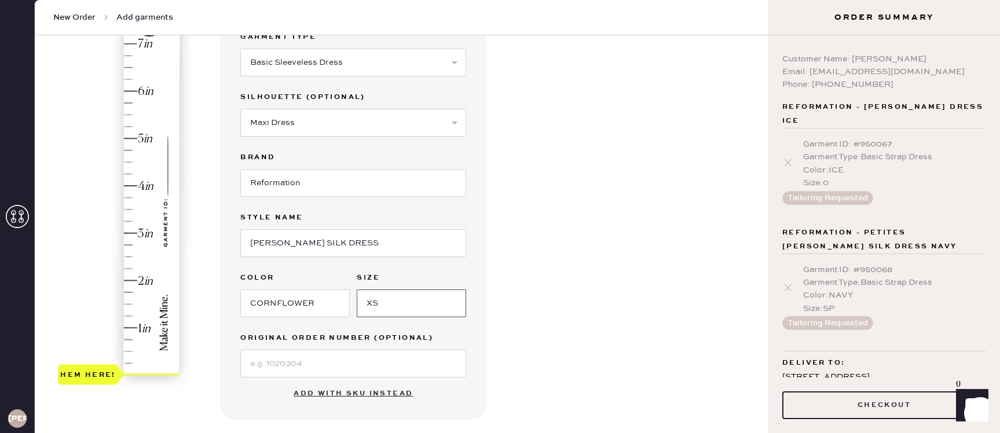
scroll to position [147, 0]
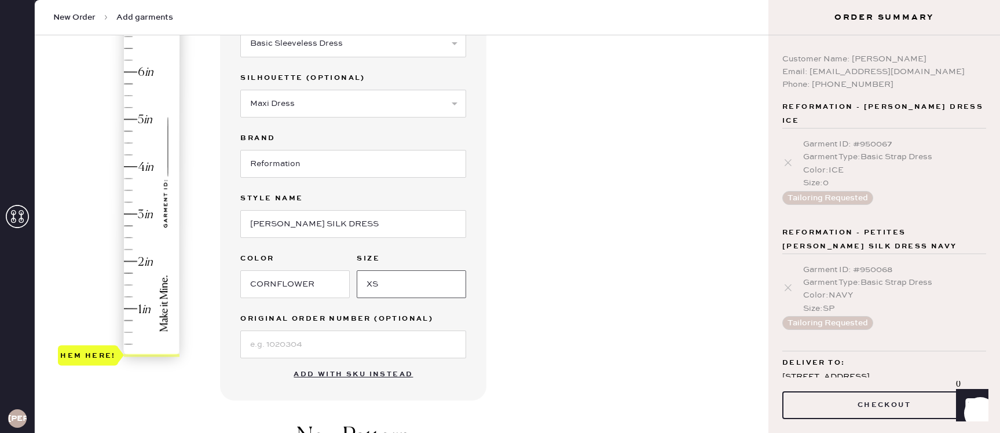
type input "XS"
type input "3"
drag, startPoint x: 167, startPoint y: 354, endPoint x: 153, endPoint y: 215, distance: 139.2
click at [153, 215] on div "Hem here!" at bounding box center [119, 191] width 123 height 342
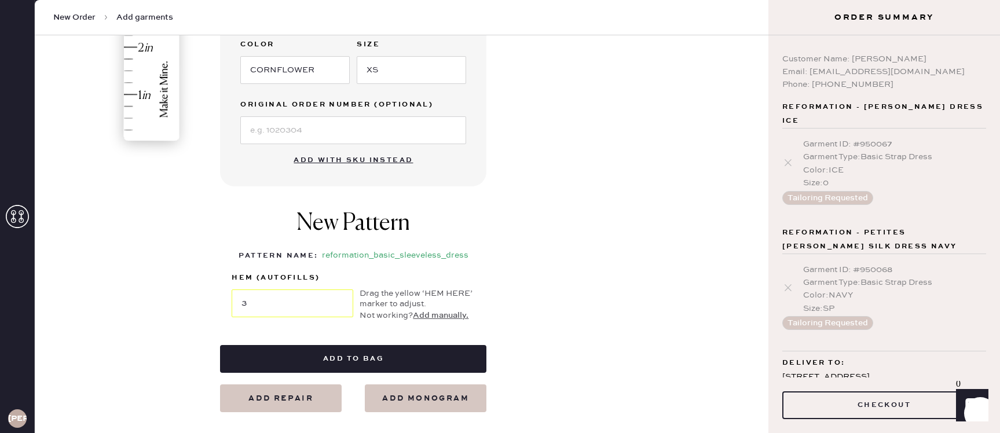
scroll to position [361, 0]
click at [324, 126] on input at bounding box center [353, 130] width 226 height 28
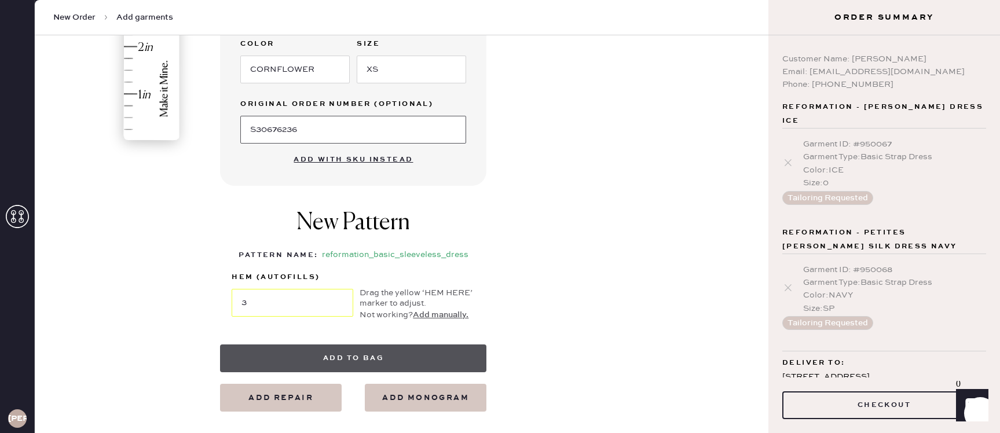
type input "S30676236"
click at [396, 349] on button "Add to bag" at bounding box center [353, 359] width 266 height 28
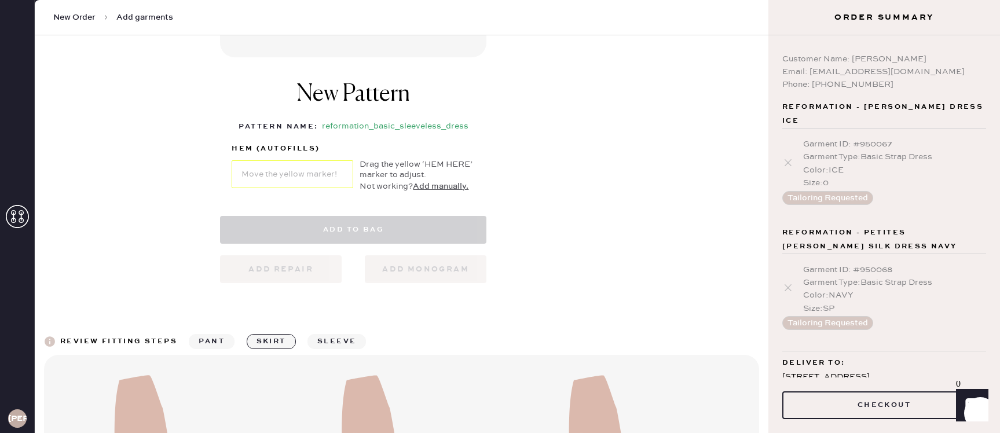
select select "7"
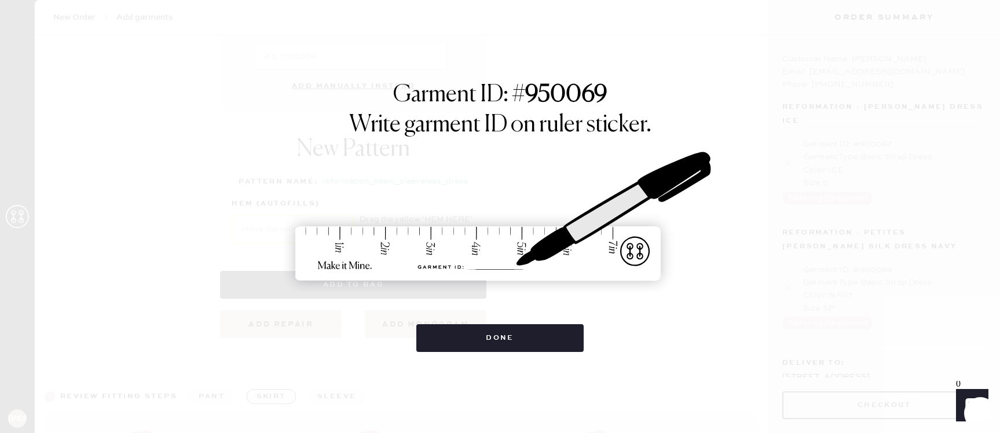
scroll to position [494, 0]
click at [539, 352] on div "Garment ID: # 950069 Write garment ID on ruler sticker. Done" at bounding box center [500, 216] width 1000 height 433
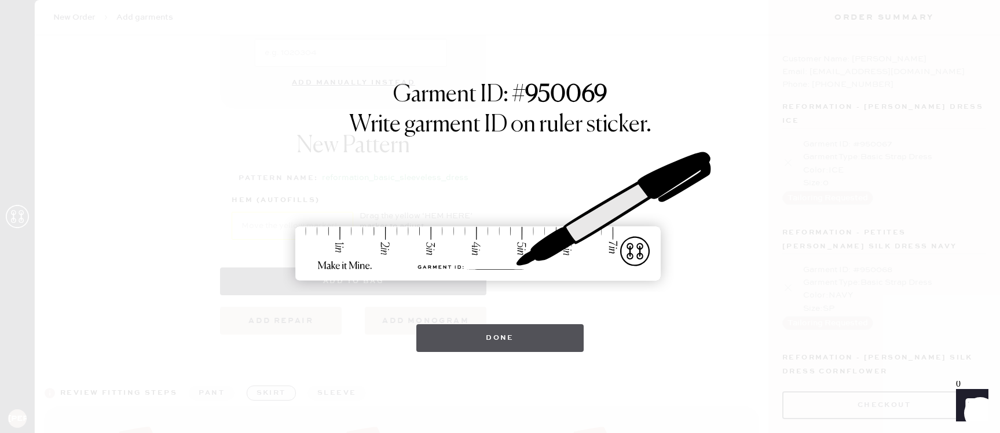
click at [547, 348] on button "Done" at bounding box center [499, 338] width 167 height 28
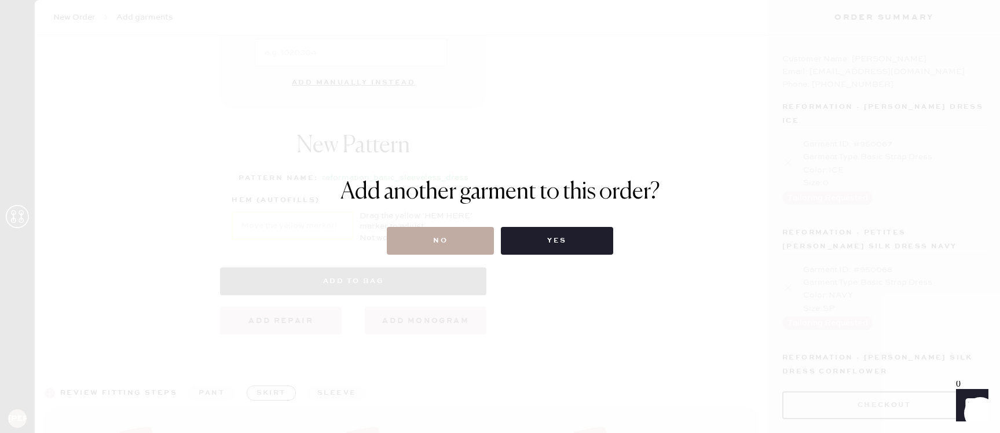
click at [473, 254] on button "No" at bounding box center [440, 241] width 107 height 28
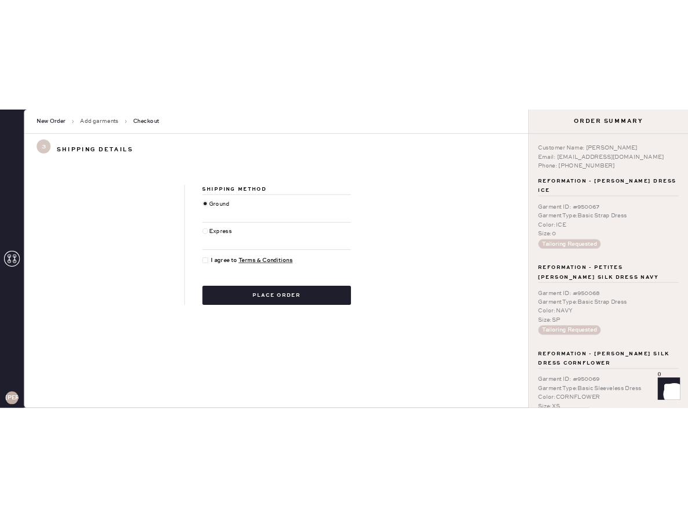
scroll to position [53, 0]
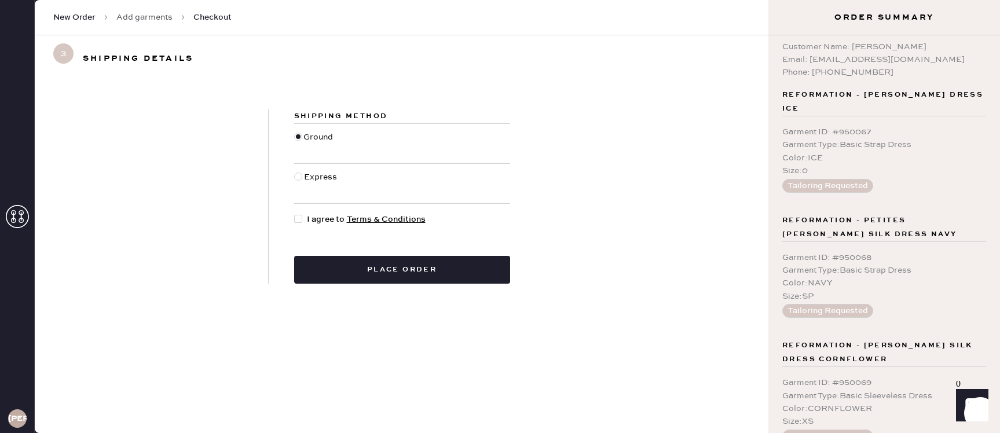
click at [310, 213] on span "I agree to Terms & Conditions" at bounding box center [366, 219] width 119 height 13
click at [295, 213] on input "I agree to Terms & Conditions" at bounding box center [294, 213] width 1 height 1
checkbox input "true"
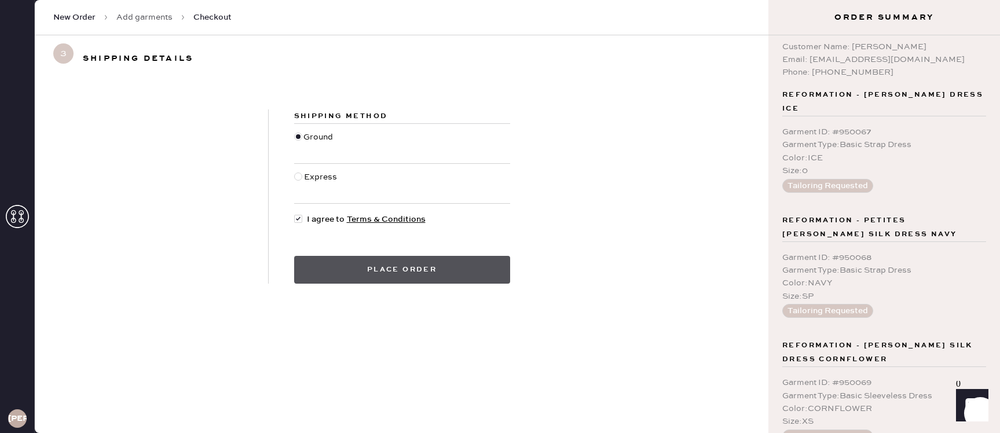
click at [335, 276] on button "Place order" at bounding box center [402, 270] width 216 height 28
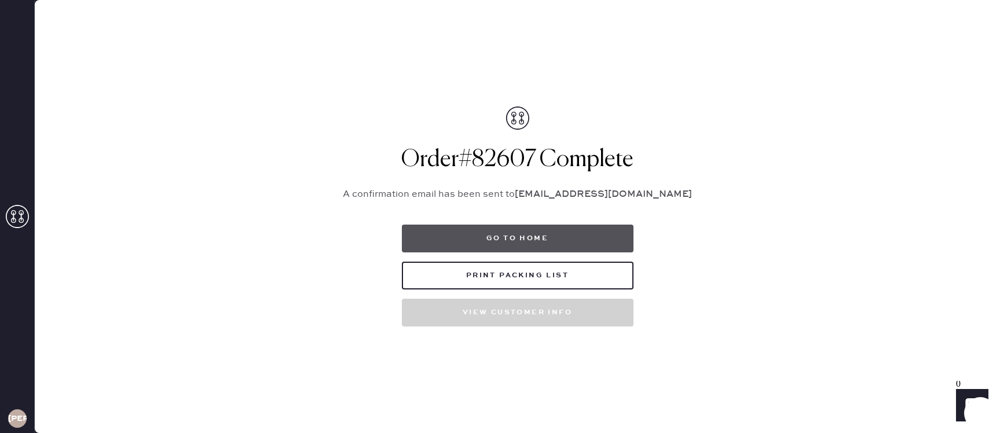
click at [504, 246] on button "Go to home" at bounding box center [518, 239] width 232 height 28
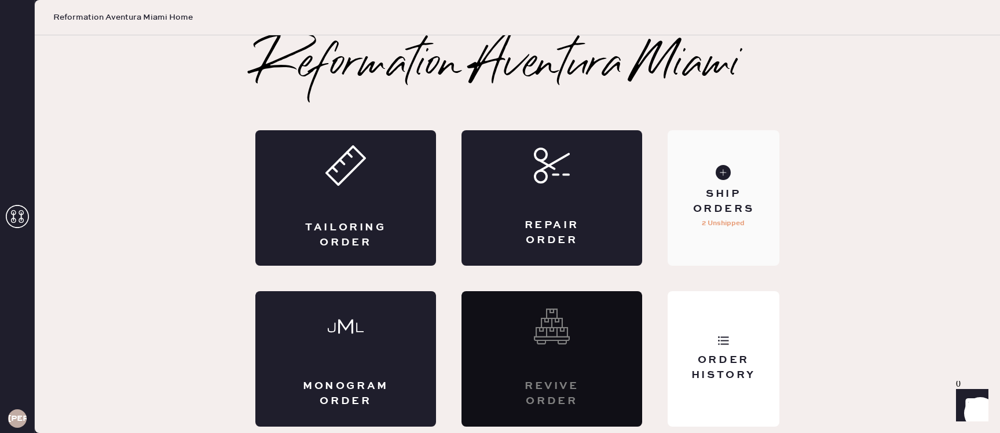
click at [725, 219] on p "2 Unshipped" at bounding box center [723, 224] width 43 height 14
